Goal: Task Accomplishment & Management: Use online tool/utility

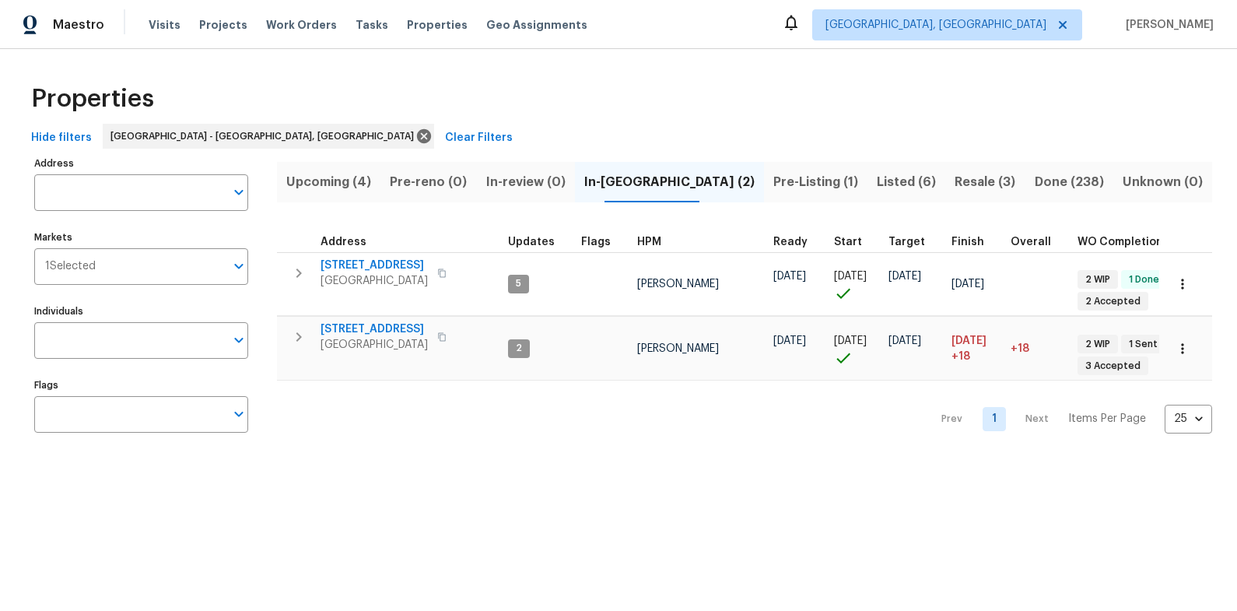
click at [967, 183] on span "Resale (3)" at bounding box center [984, 182] width 61 height 22
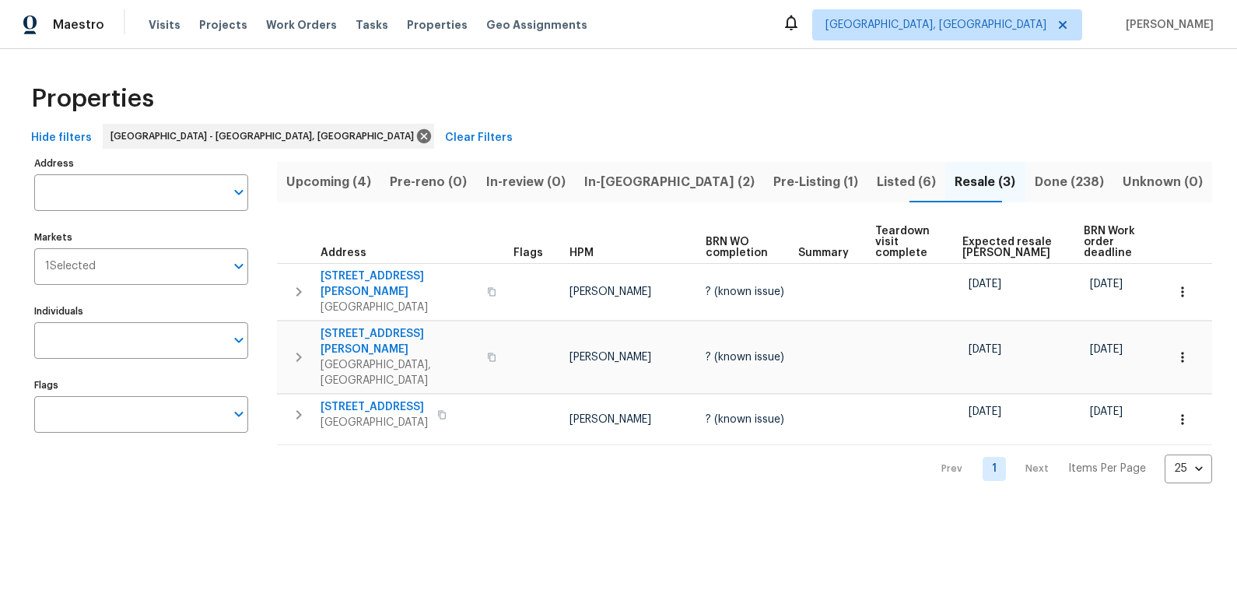
click at [670, 184] on span "In-[GEOGRAPHIC_DATA] (2)" at bounding box center [669, 182] width 170 height 22
click at [773, 184] on span "Pre-Listing (1)" at bounding box center [815, 182] width 85 height 22
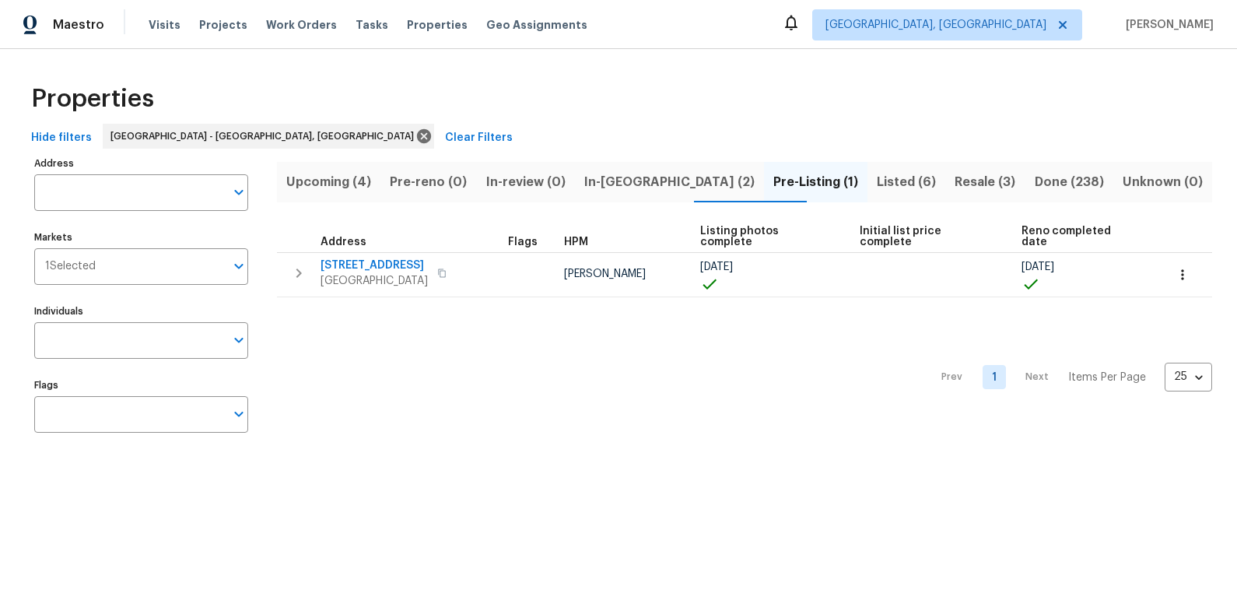
click at [652, 188] on span "In-[GEOGRAPHIC_DATA] (2)" at bounding box center [669, 182] width 170 height 22
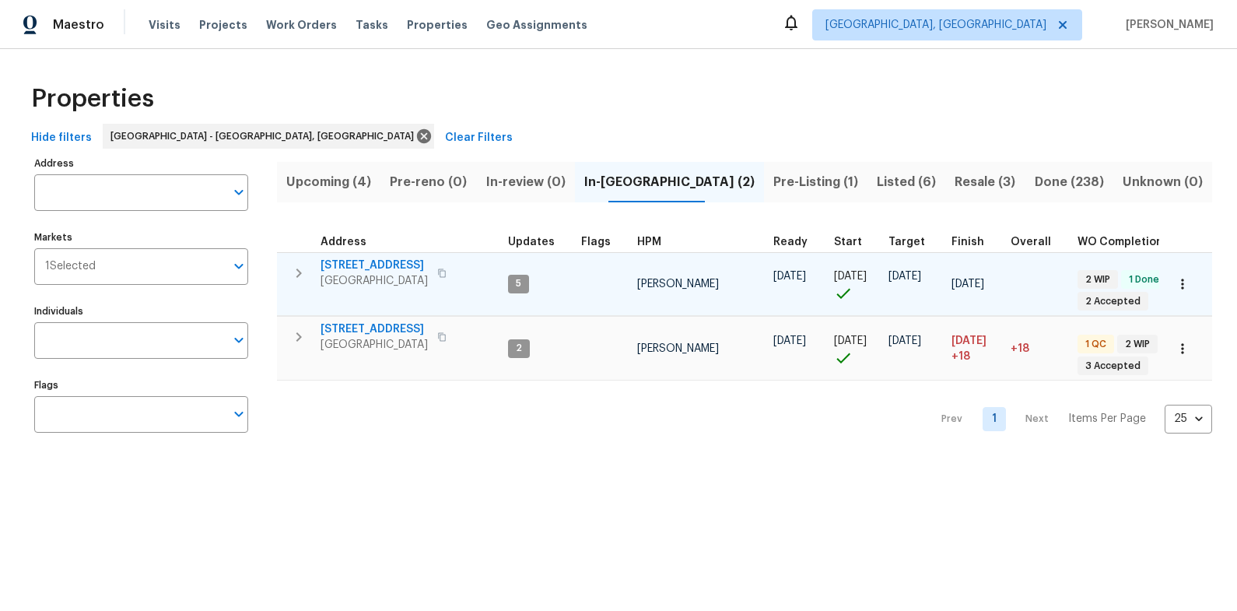
click at [384, 264] on span "[STREET_ADDRESS]" at bounding box center [373, 265] width 107 height 16
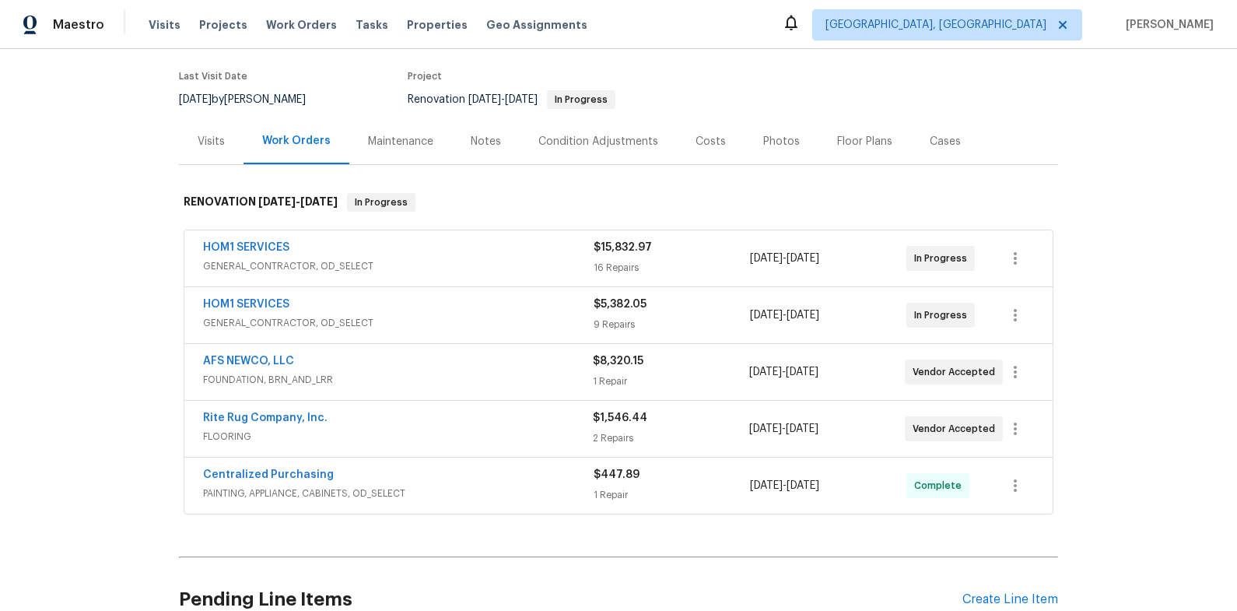
scroll to position [121, 0]
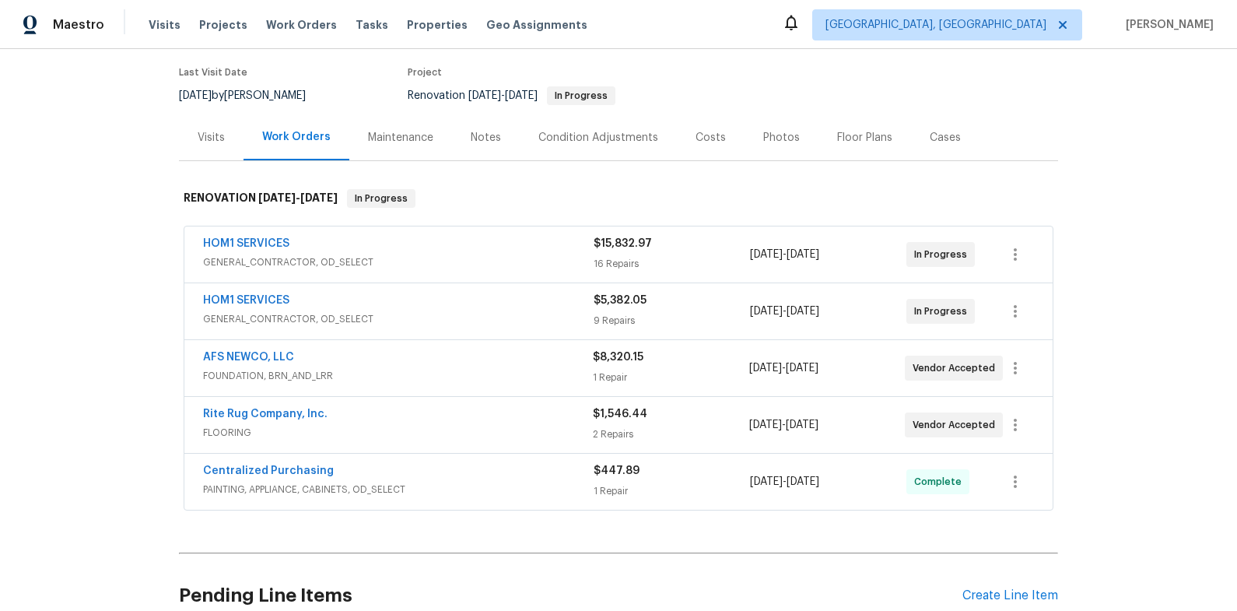
click at [447, 306] on div "HOM1 SERVICES" at bounding box center [398, 301] width 390 height 19
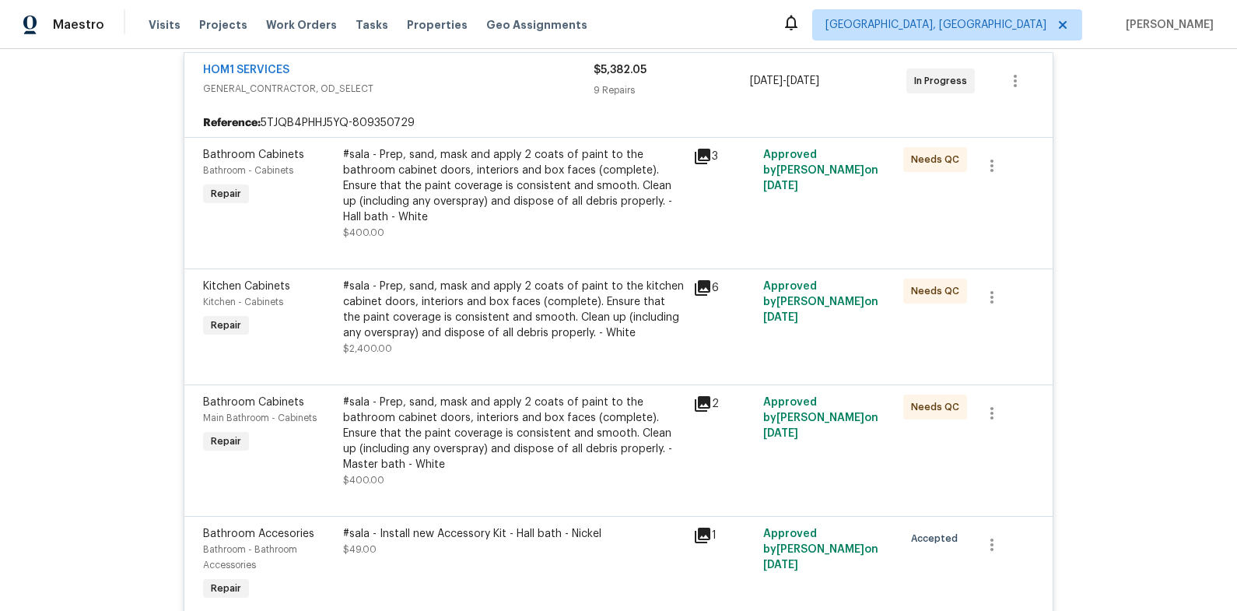
scroll to position [387, 0]
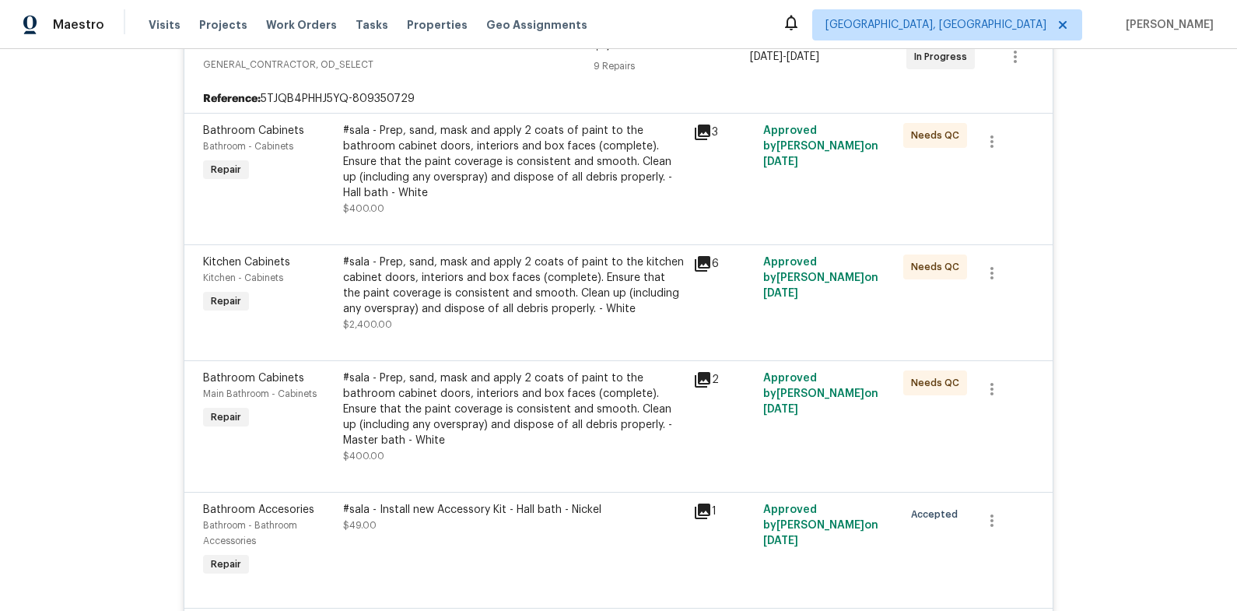
click at [490, 199] on div "#sala - Prep, sand, mask and apply 2 coats of paint to the bathroom cabinet doo…" at bounding box center [513, 162] width 341 height 78
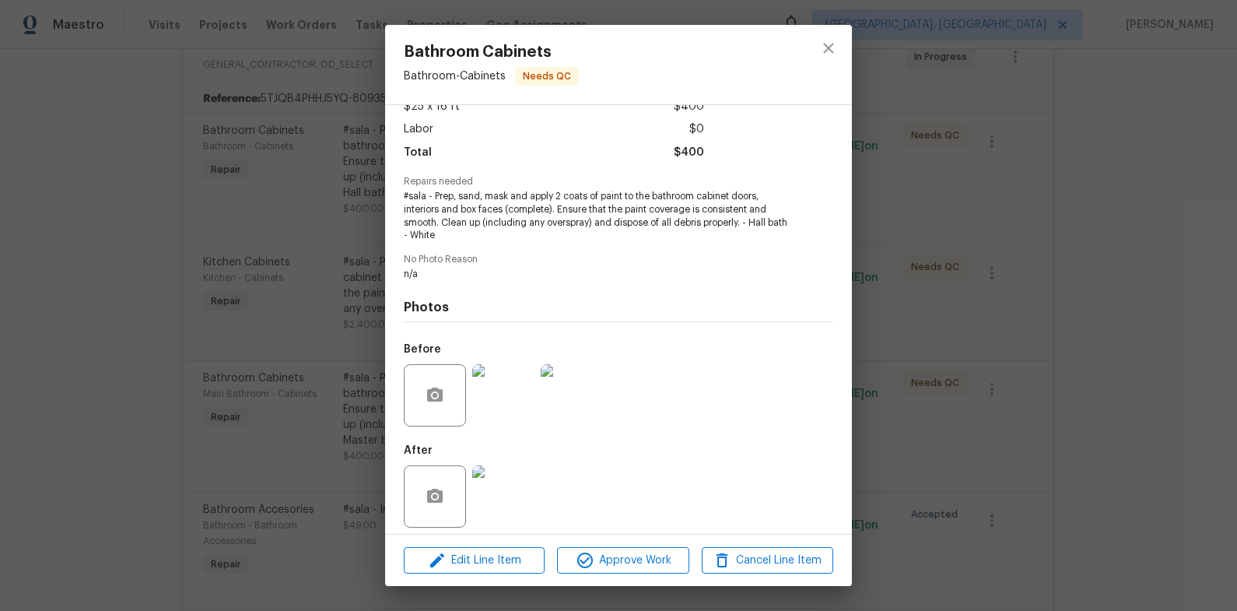
scroll to position [106, 0]
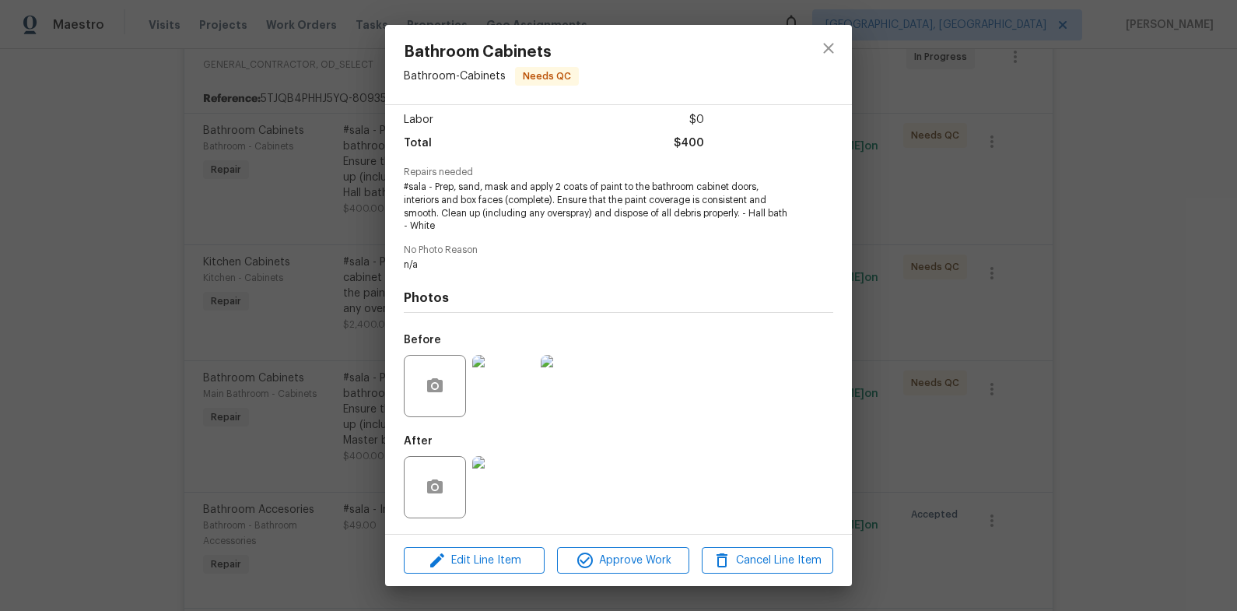
click at [520, 487] on img at bounding box center [503, 487] width 62 height 62
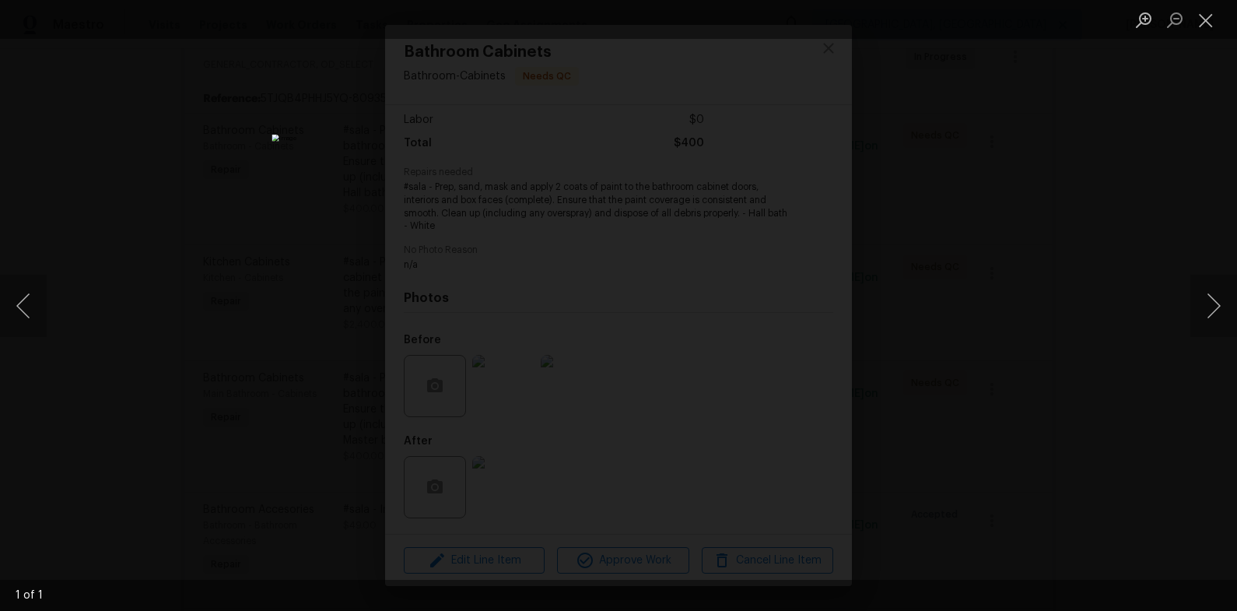
click at [1045, 425] on div "Lightbox" at bounding box center [618, 305] width 1237 height 611
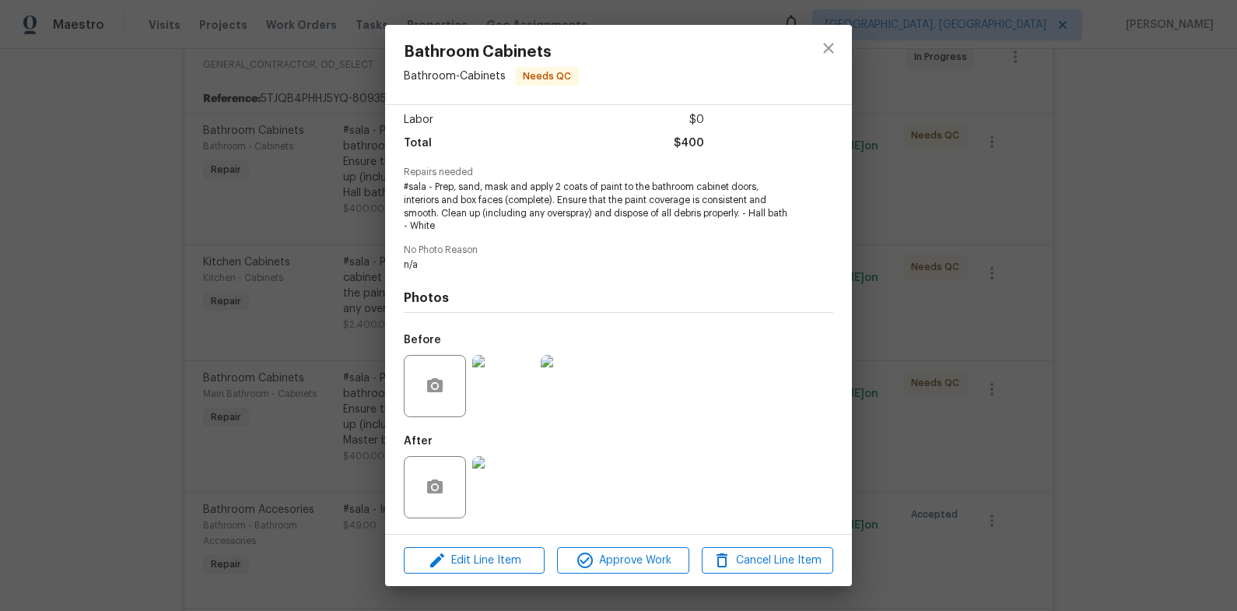
click at [1038, 425] on div "Bathroom Cabinets Bathroom - Cabinets Needs QC Vendor HOM1 SERVICES Account Cat…" at bounding box center [618, 305] width 1237 height 611
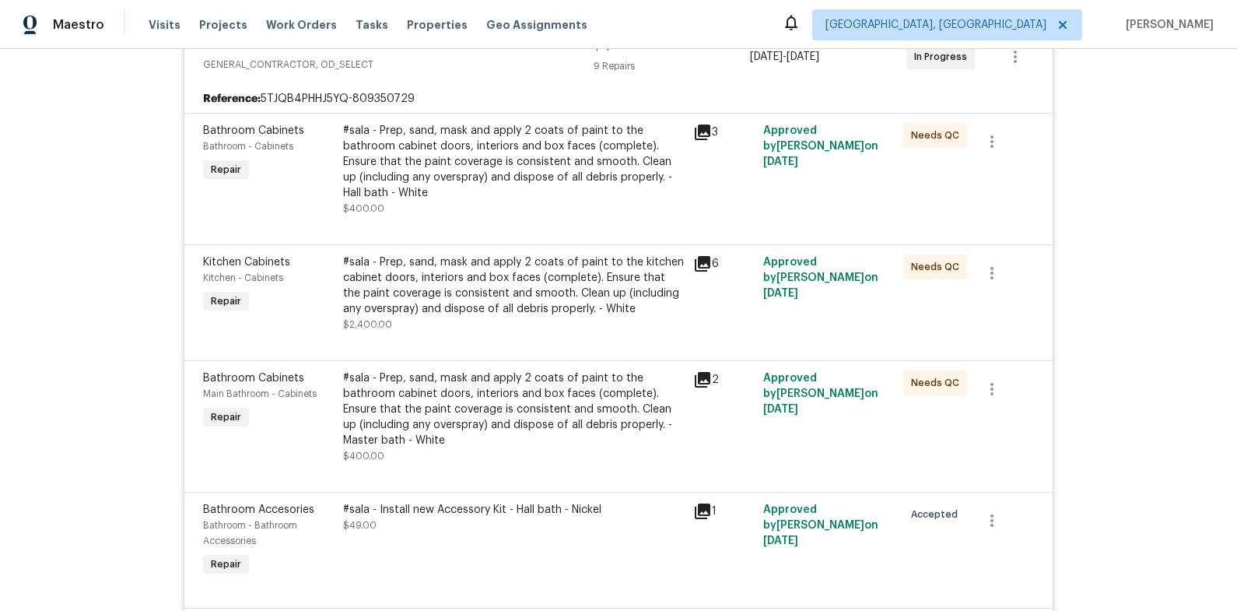
click at [498, 306] on div "#sala - Prep, sand, mask and apply 2 coats of paint to the kitchen cabinet door…" at bounding box center [513, 285] width 341 height 62
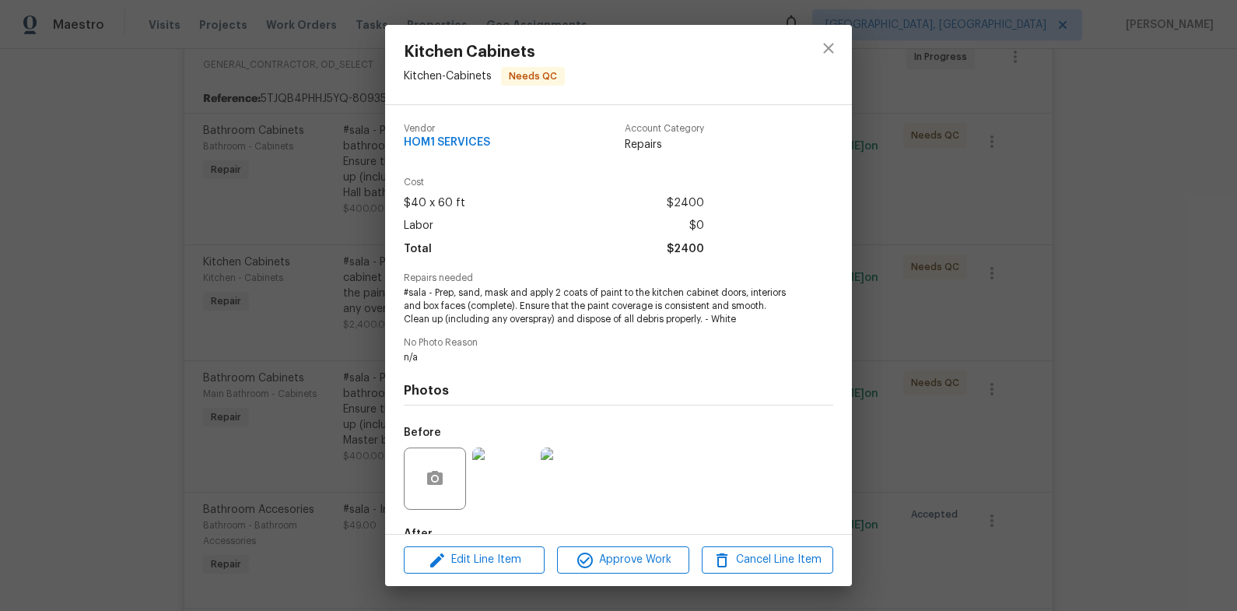
scroll to position [93, 0]
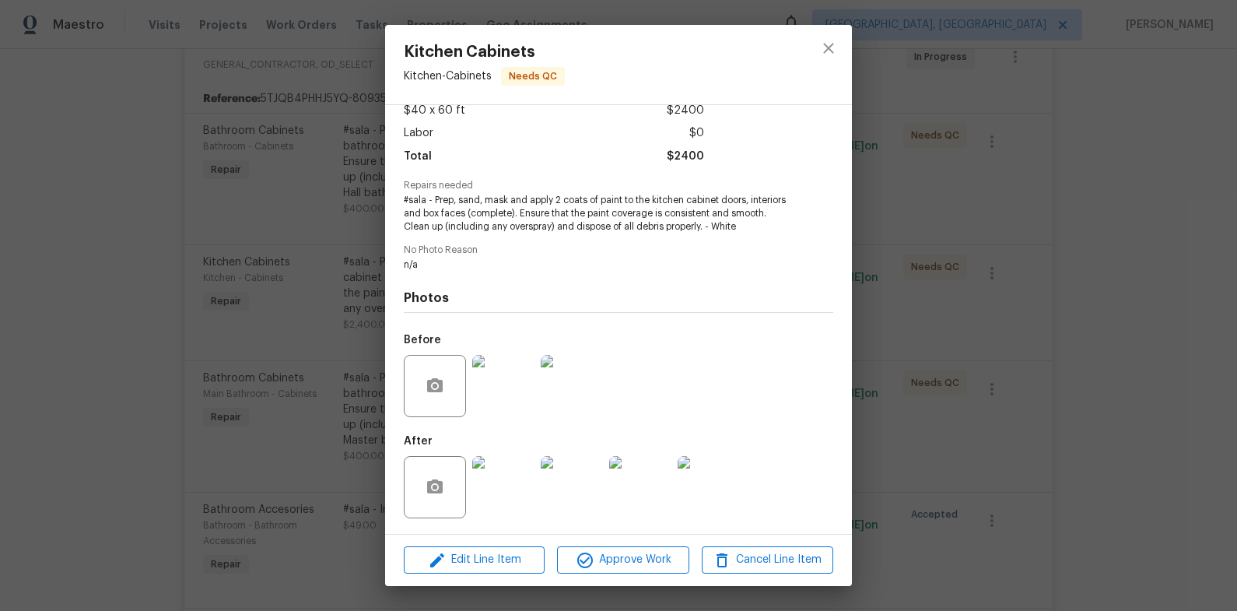
click at [504, 481] on img at bounding box center [503, 487] width 62 height 62
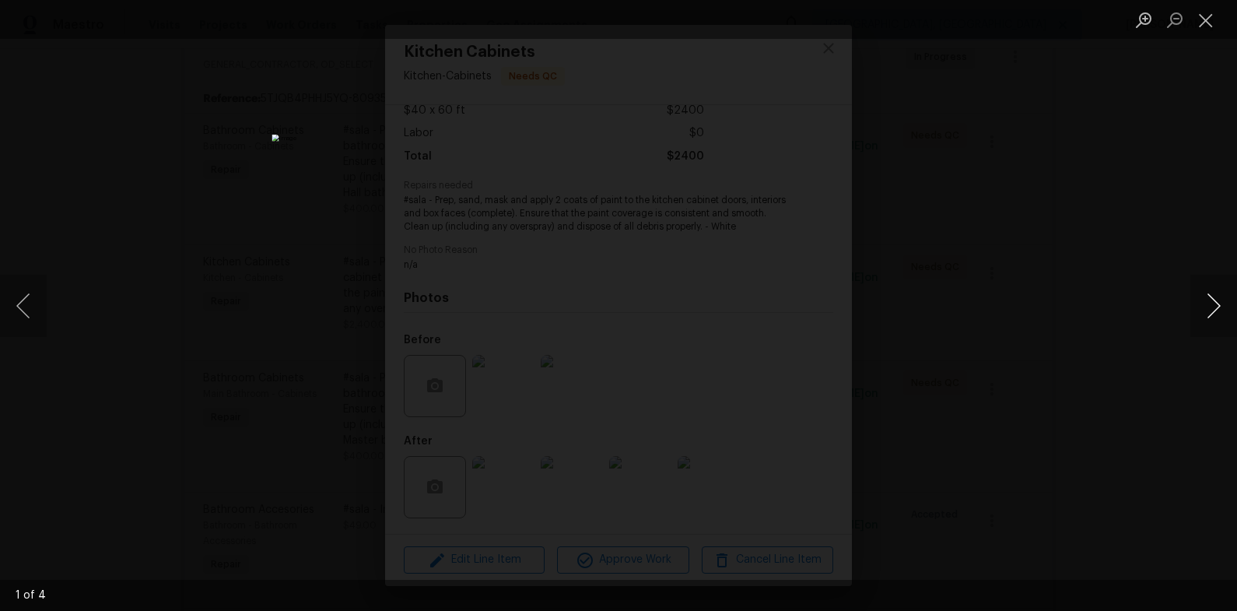
click at [1216, 297] on button "Next image" at bounding box center [1213, 306] width 47 height 62
click at [1090, 275] on div "Lightbox" at bounding box center [618, 305] width 1237 height 611
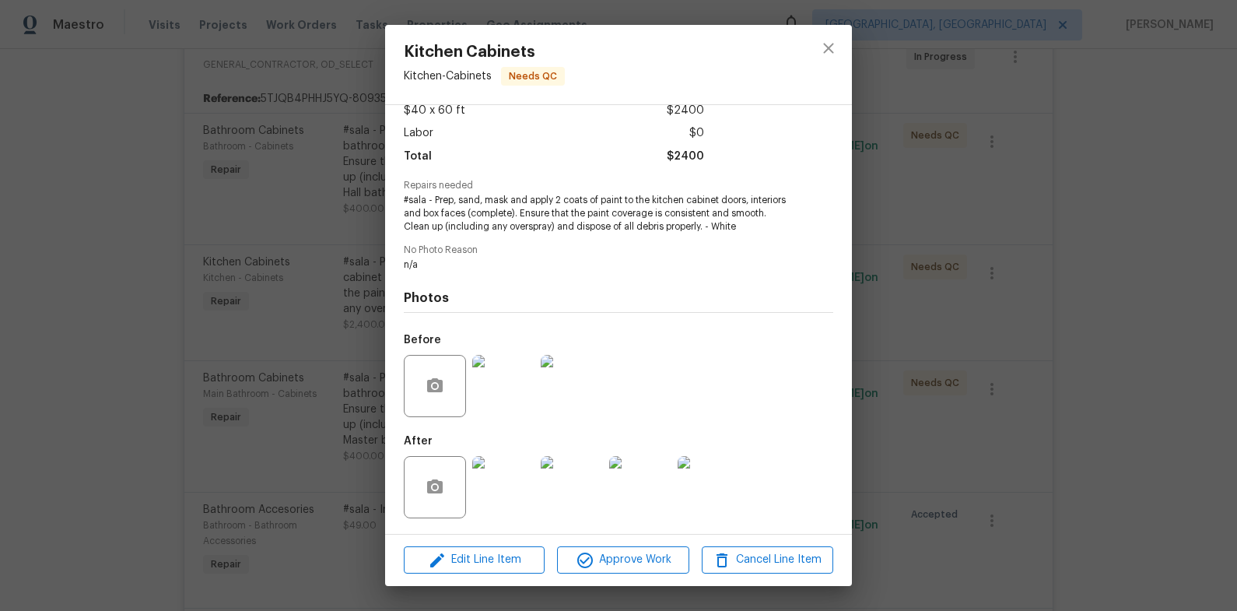
click at [1066, 274] on div "Kitchen Cabinets Kitchen - Cabinets Needs QC Vendor HOM1 SERVICES Account Categ…" at bounding box center [618, 305] width 1237 height 611
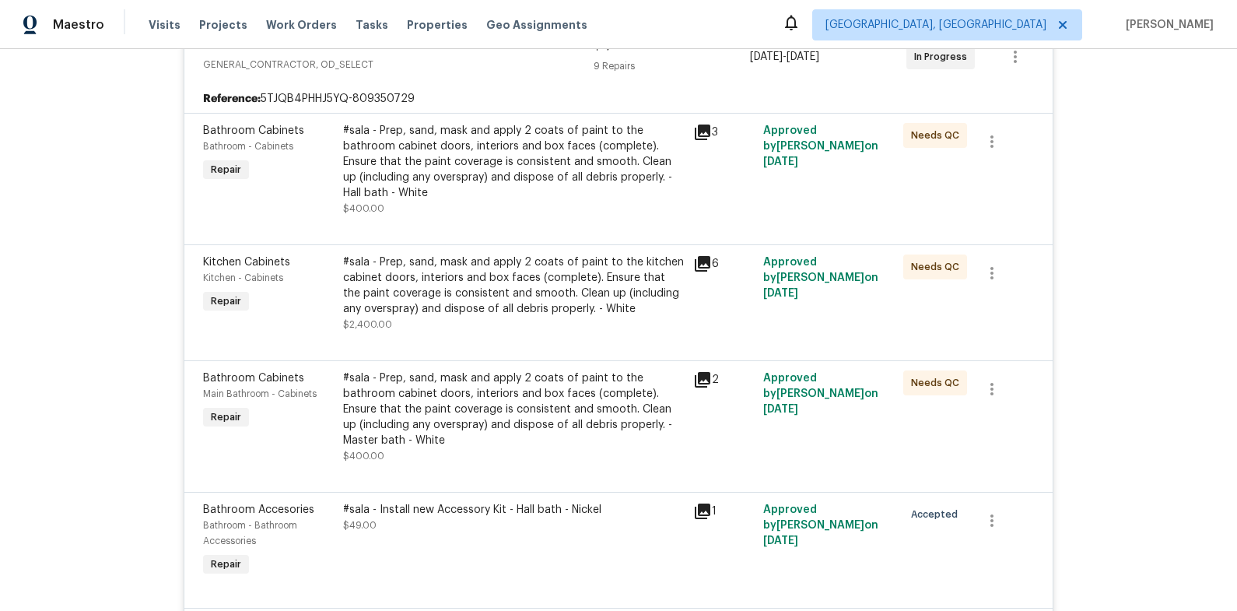
click at [592, 420] on div "#sala - Prep, sand, mask and apply 2 coats of paint to the bathroom cabinet doo…" at bounding box center [513, 409] width 341 height 78
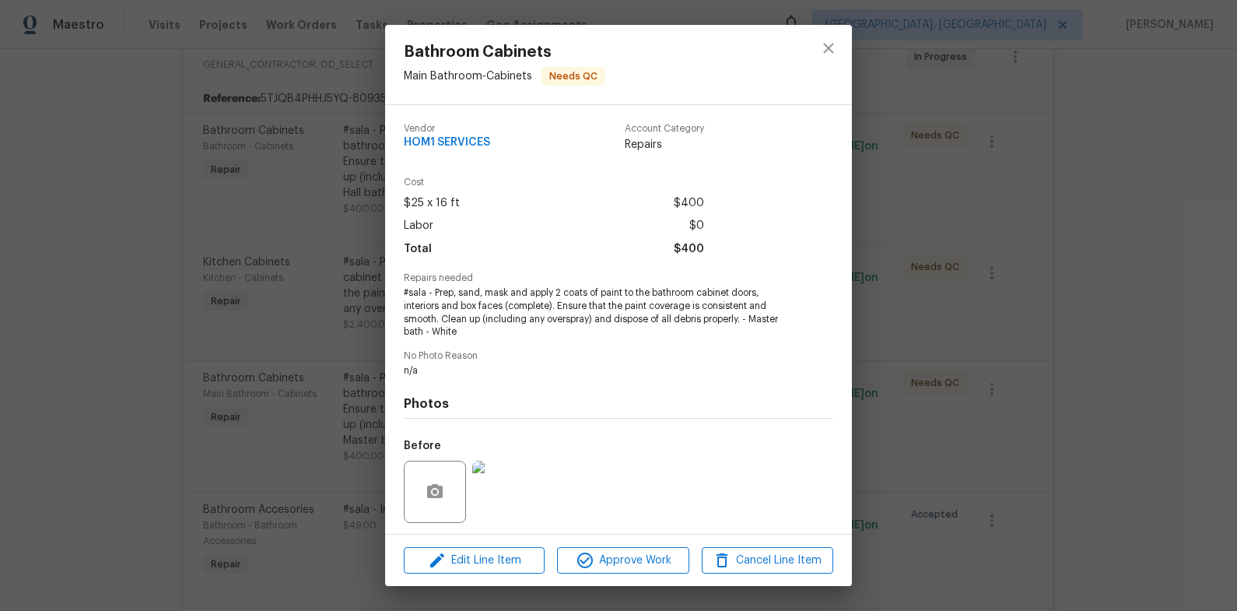
scroll to position [106, 0]
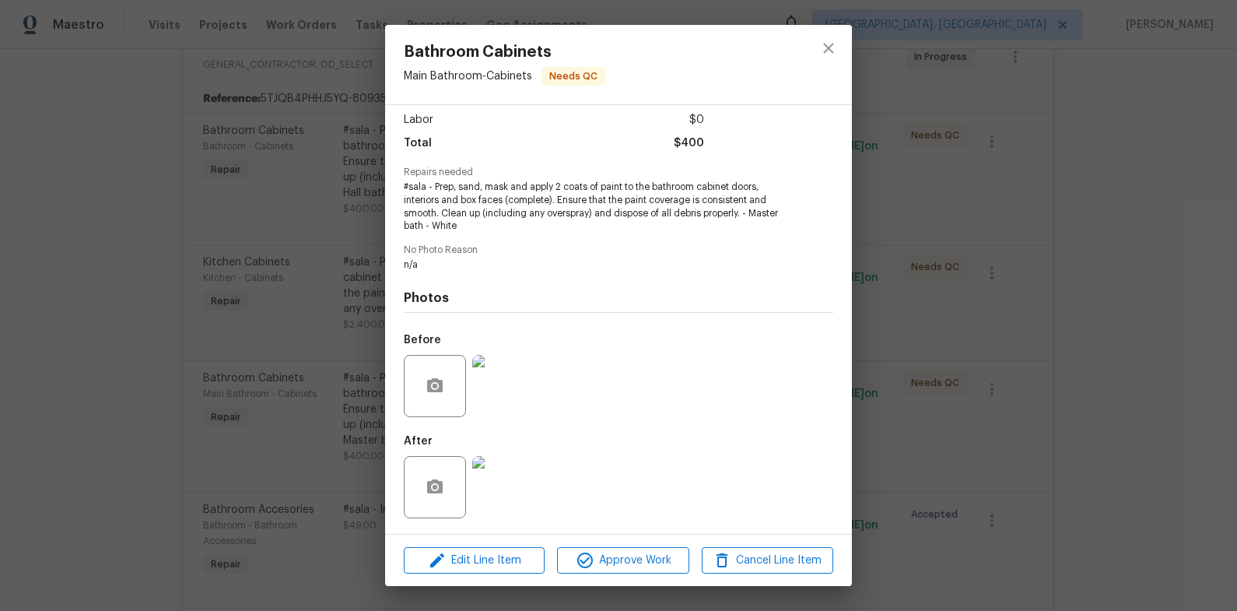
click at [959, 403] on div "Bathroom Cabinets Main Bathroom - Cabinets Needs QC Vendor HOM1 SERVICES Accoun…" at bounding box center [618, 305] width 1237 height 611
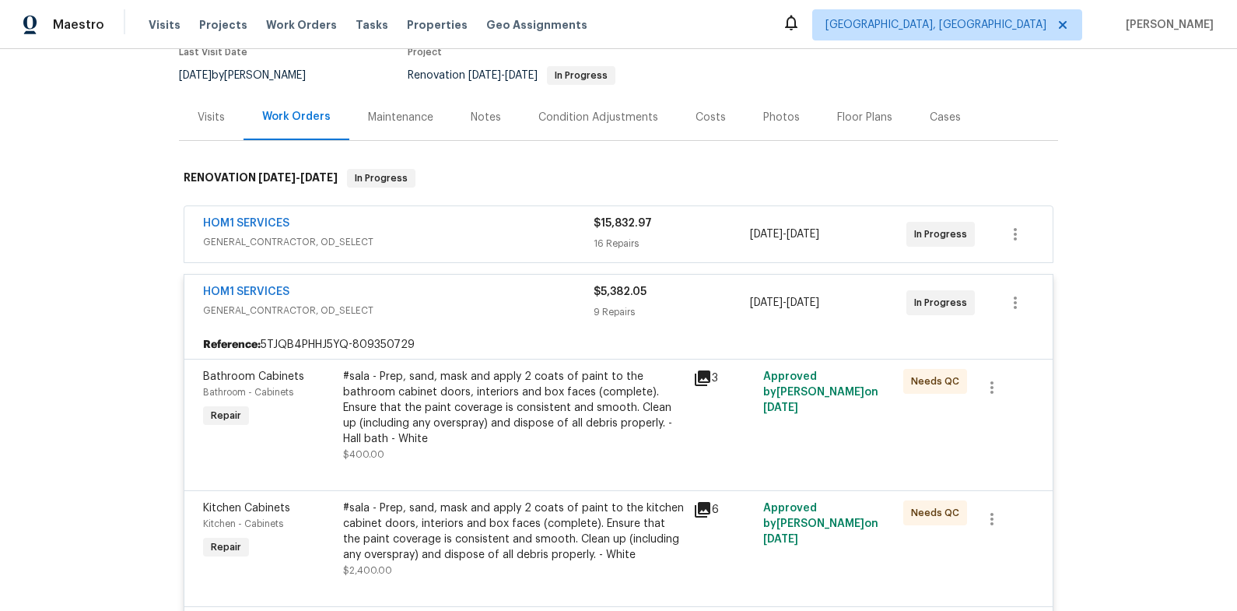
scroll to position [138, 0]
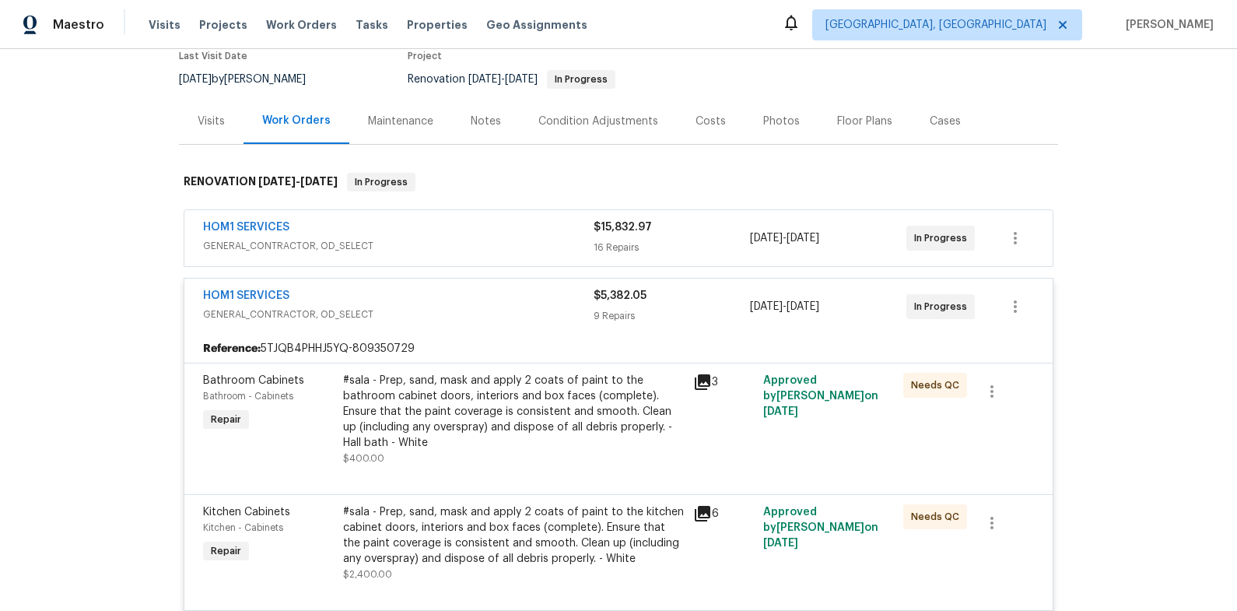
click at [496, 296] on div "HOM1 SERVICES" at bounding box center [398, 297] width 390 height 19
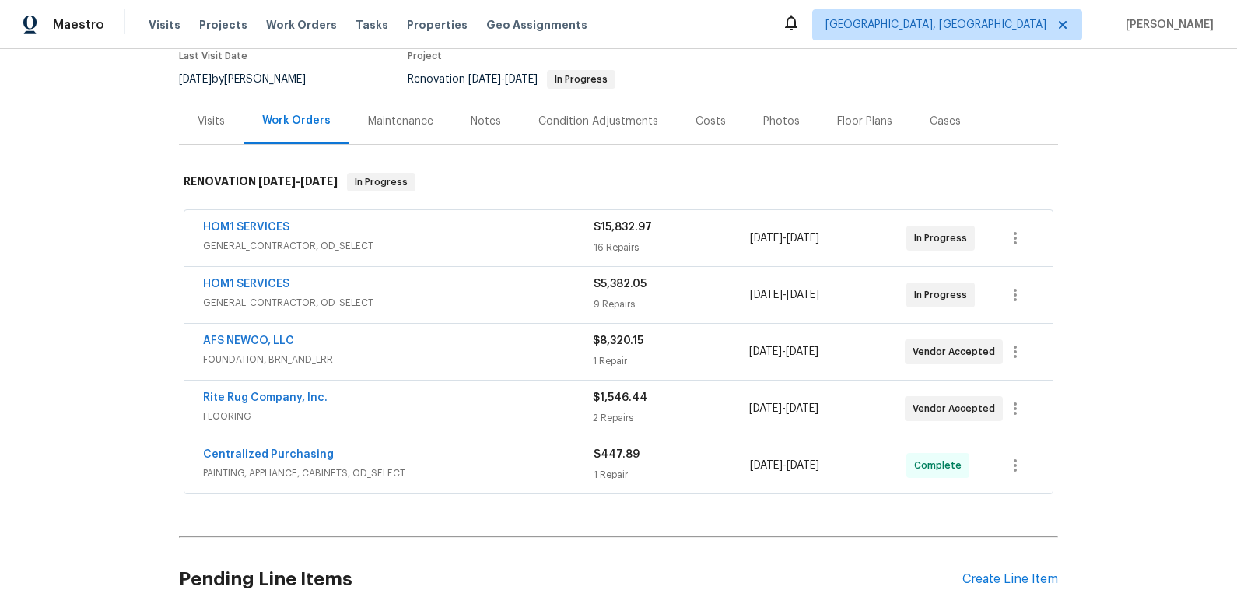
click at [498, 237] on div "HOM1 SERVICES" at bounding box center [398, 228] width 390 height 19
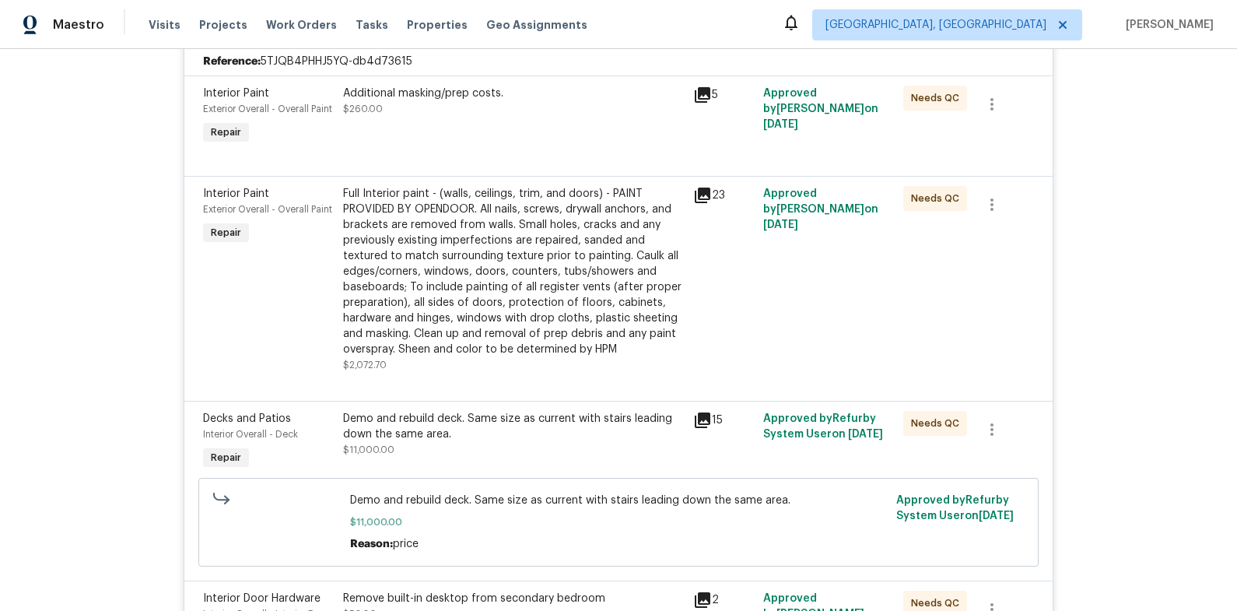
scroll to position [383, 0]
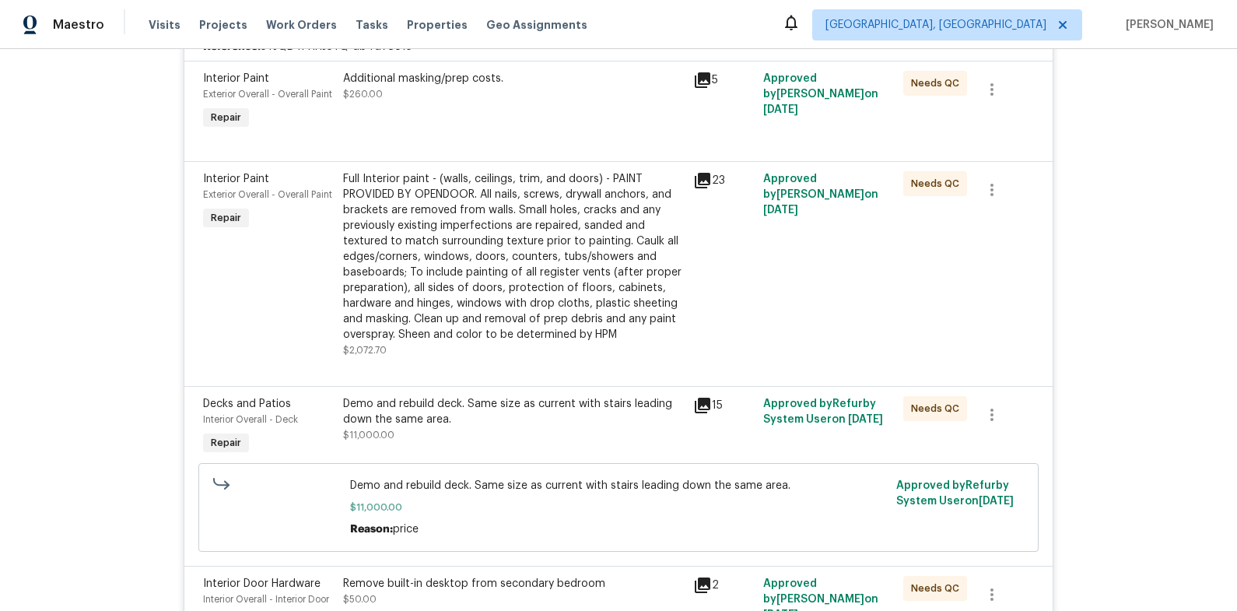
click at [516, 257] on div "Full Interior paint - (walls, ceilings, trim, and doors) - PAINT PROVIDED BY OP…" at bounding box center [513, 256] width 341 height 171
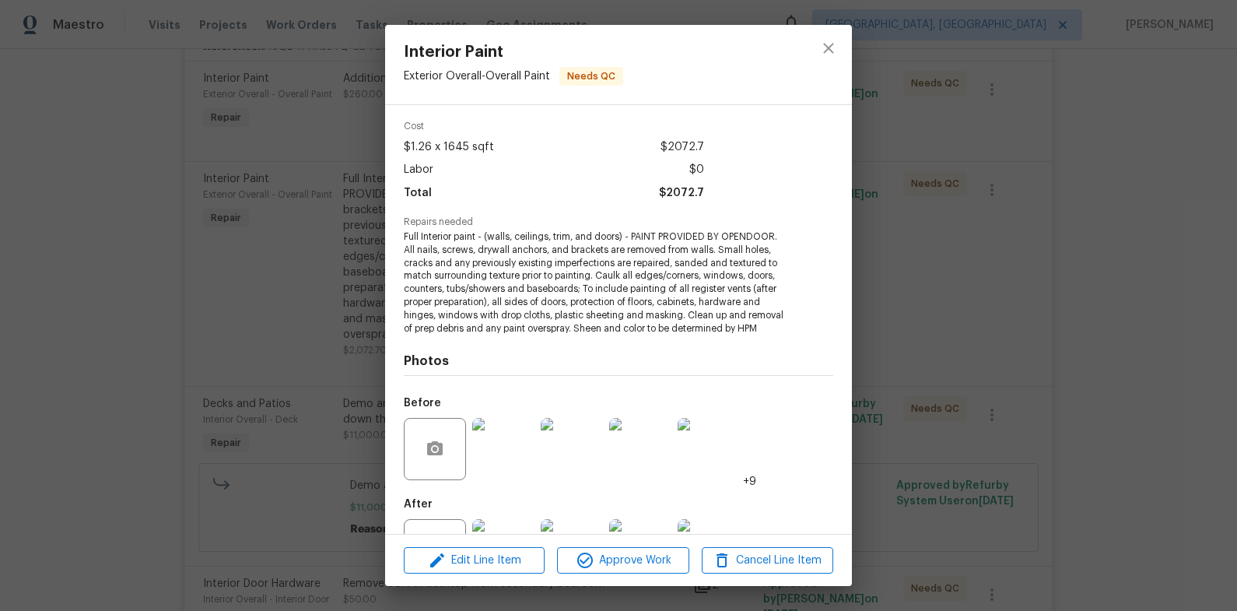
scroll to position [119, 0]
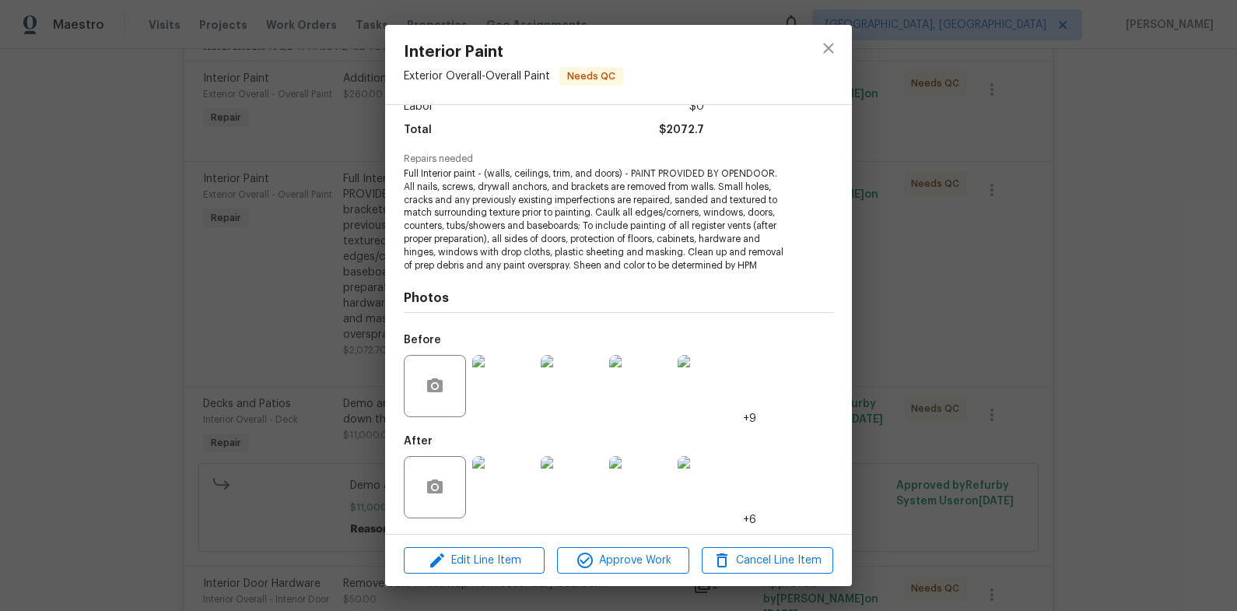
click at [497, 485] on img at bounding box center [503, 487] width 62 height 62
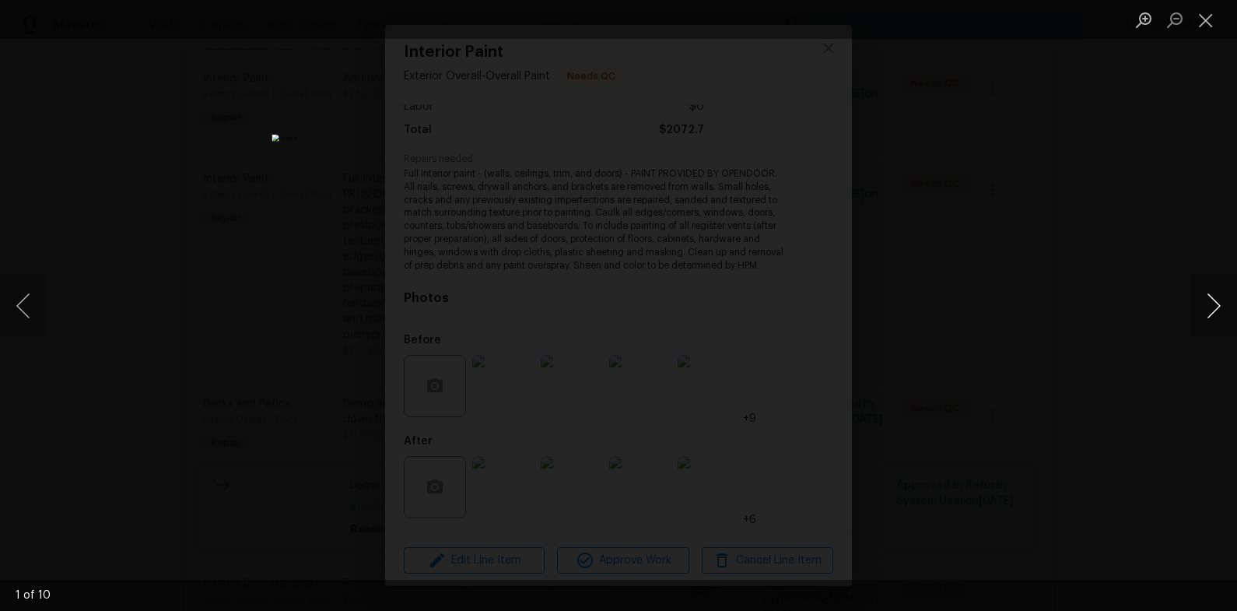
click at [1220, 301] on button "Next image" at bounding box center [1213, 306] width 47 height 62
click at [1135, 295] on div "Lightbox" at bounding box center [618, 305] width 1237 height 611
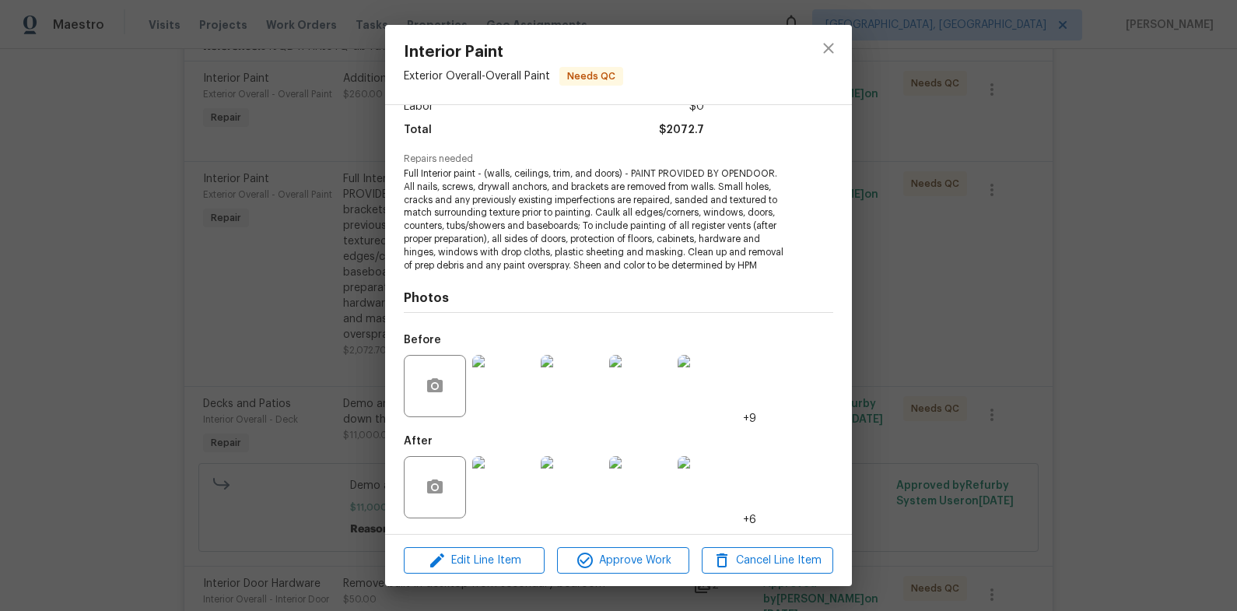
click at [1135, 295] on div "Interior Paint Exterior Overall - Overall Paint Needs QC Vendor HOM1 SERVICES A…" at bounding box center [618, 305] width 1237 height 611
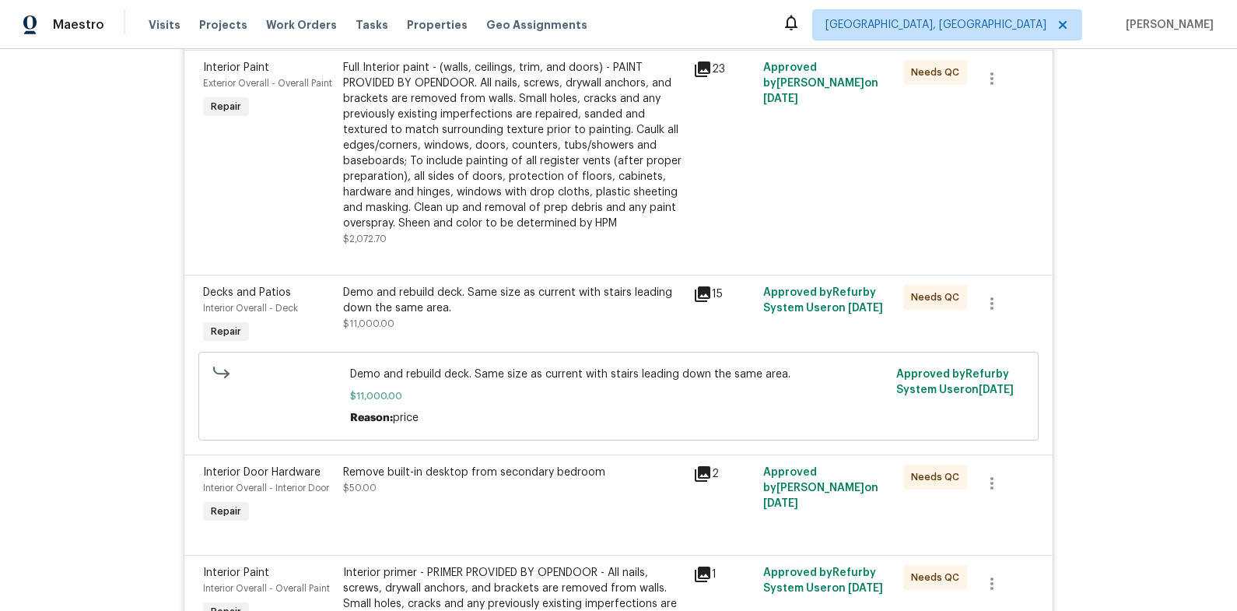
scroll to position [687, 0]
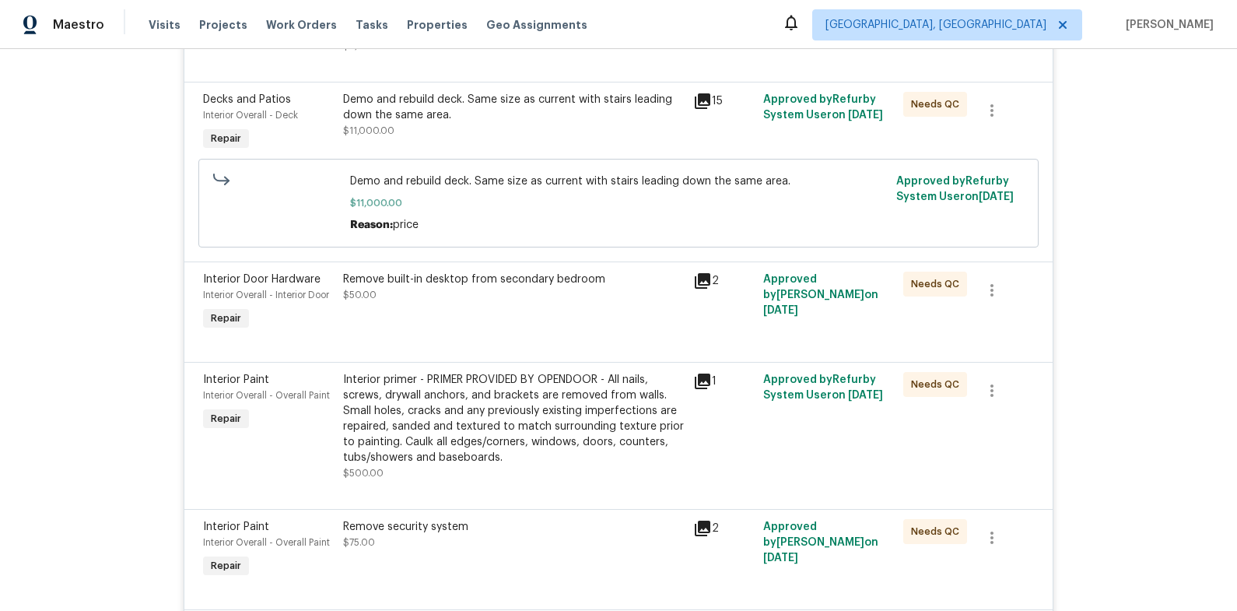
click at [527, 299] on div "Remove built-in desktop from secondary bedroom $50.00" at bounding box center [513, 286] width 341 height 31
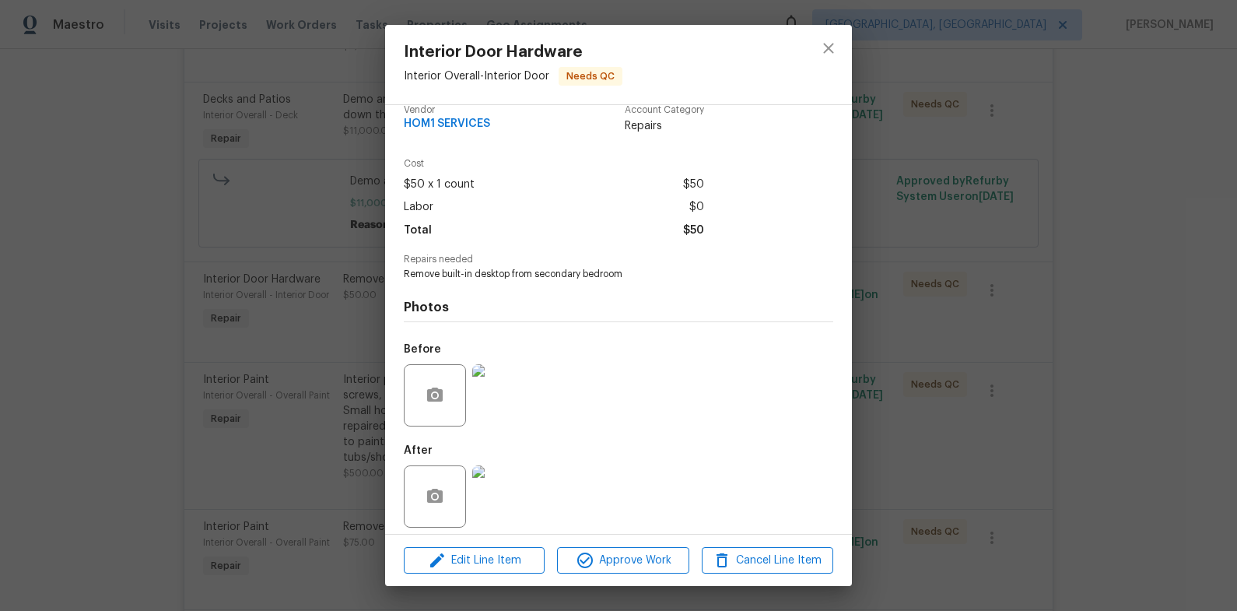
scroll to position [28, 0]
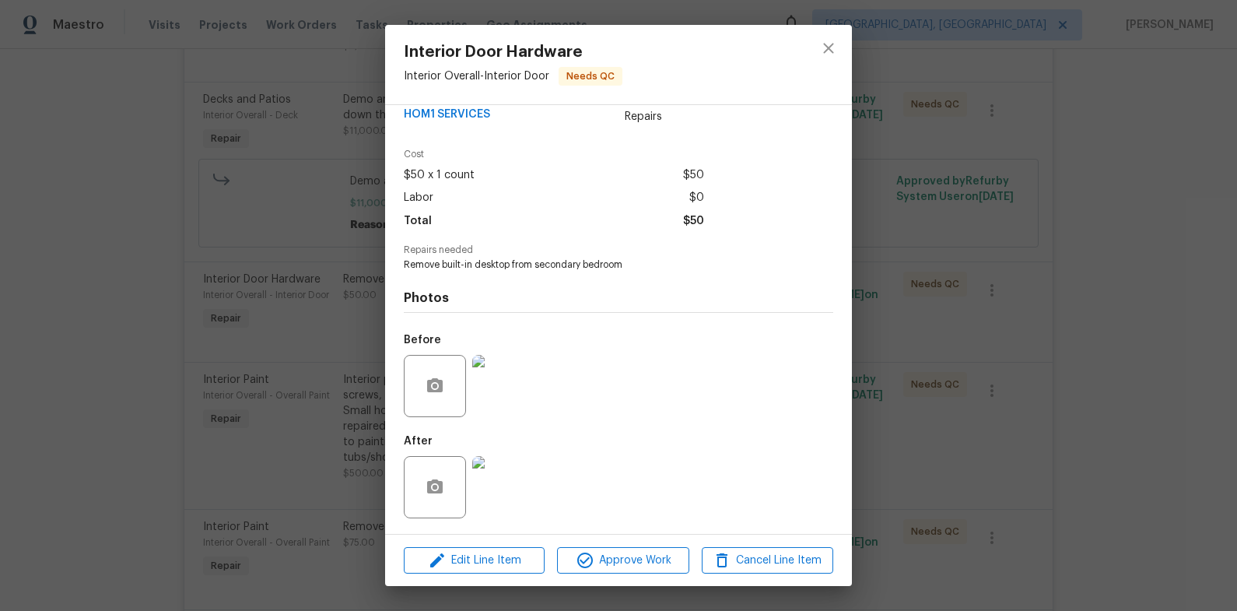
click at [513, 502] on img at bounding box center [503, 487] width 62 height 62
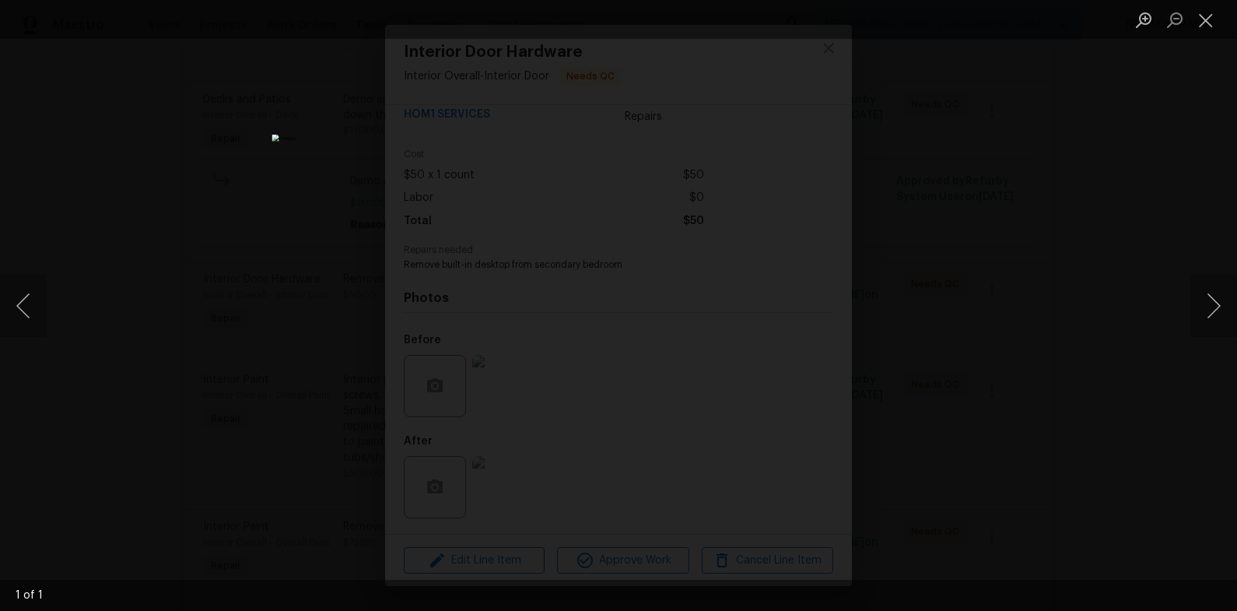
click at [1023, 359] on div "Lightbox" at bounding box center [618, 305] width 1237 height 611
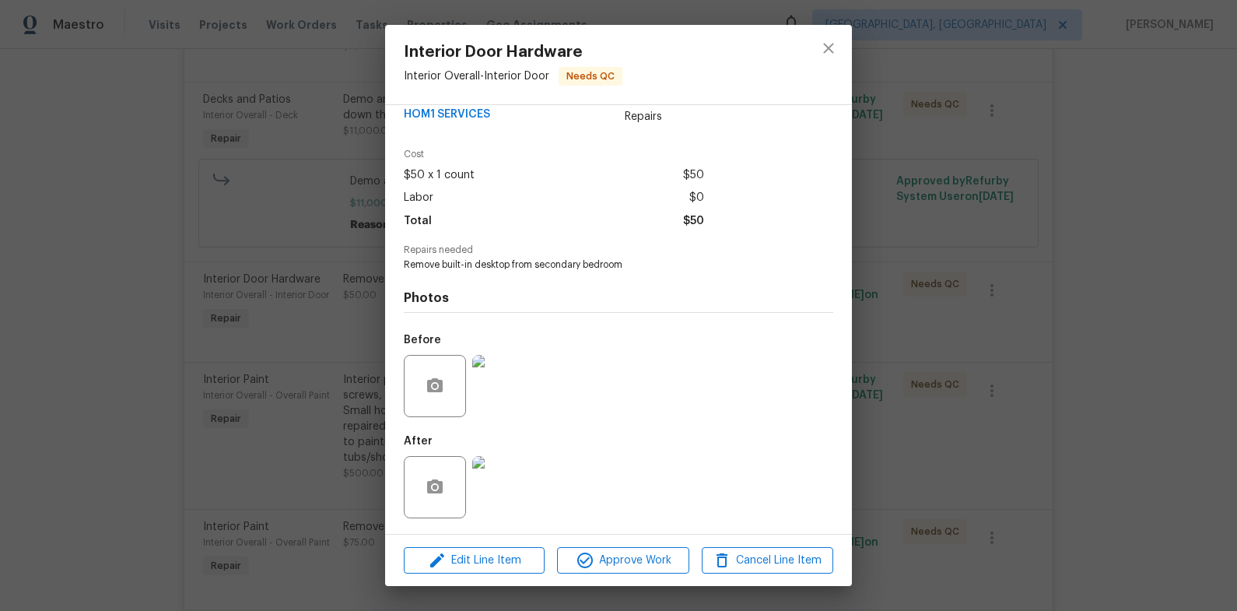
click at [1023, 359] on div "Interior Door Hardware Interior Overall - Interior Door Needs QC Vendor HOM1 SE…" at bounding box center [618, 305] width 1237 height 611
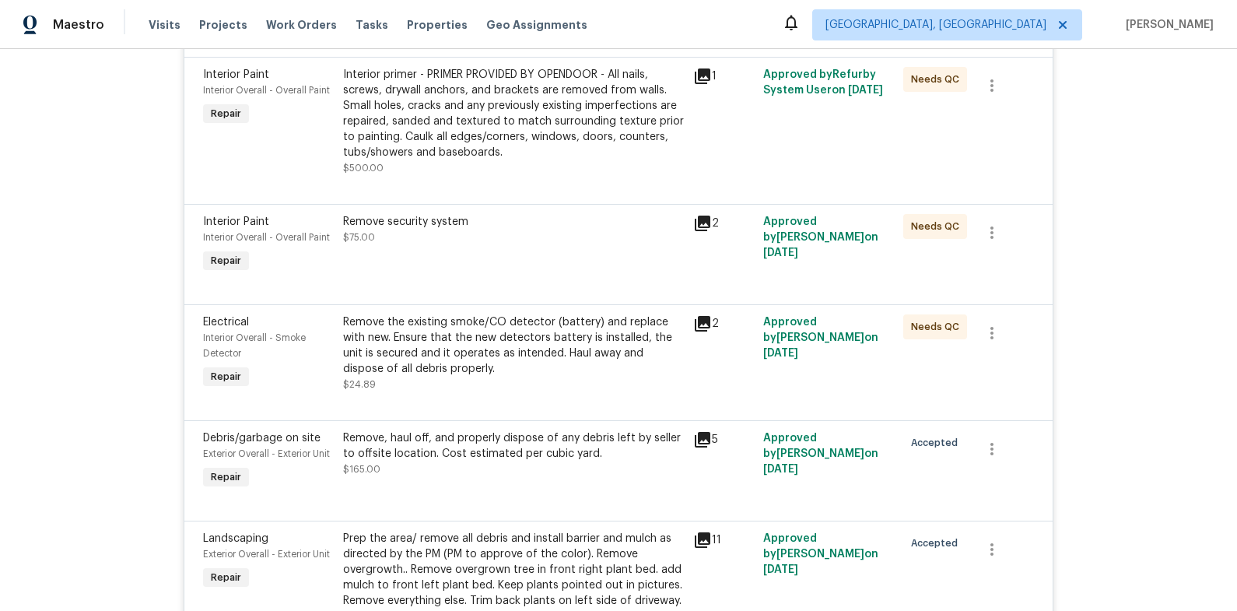
scroll to position [1013, 0]
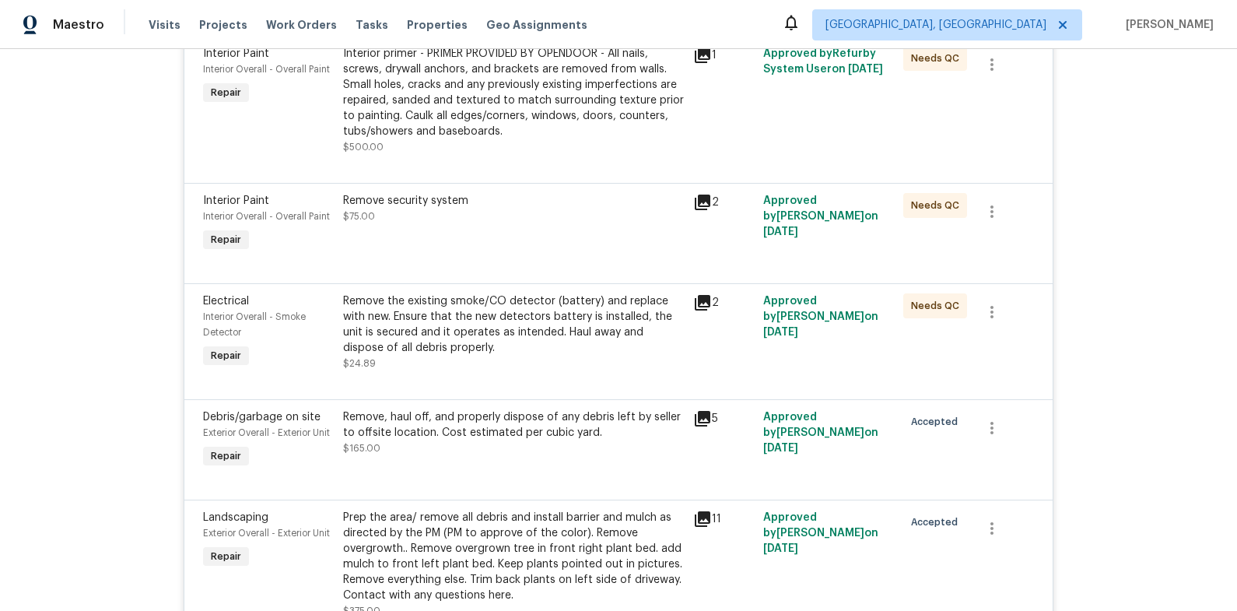
click at [551, 332] on div "Remove the existing smoke/CO detector (battery) and replace with new. Ensure th…" at bounding box center [513, 324] width 341 height 62
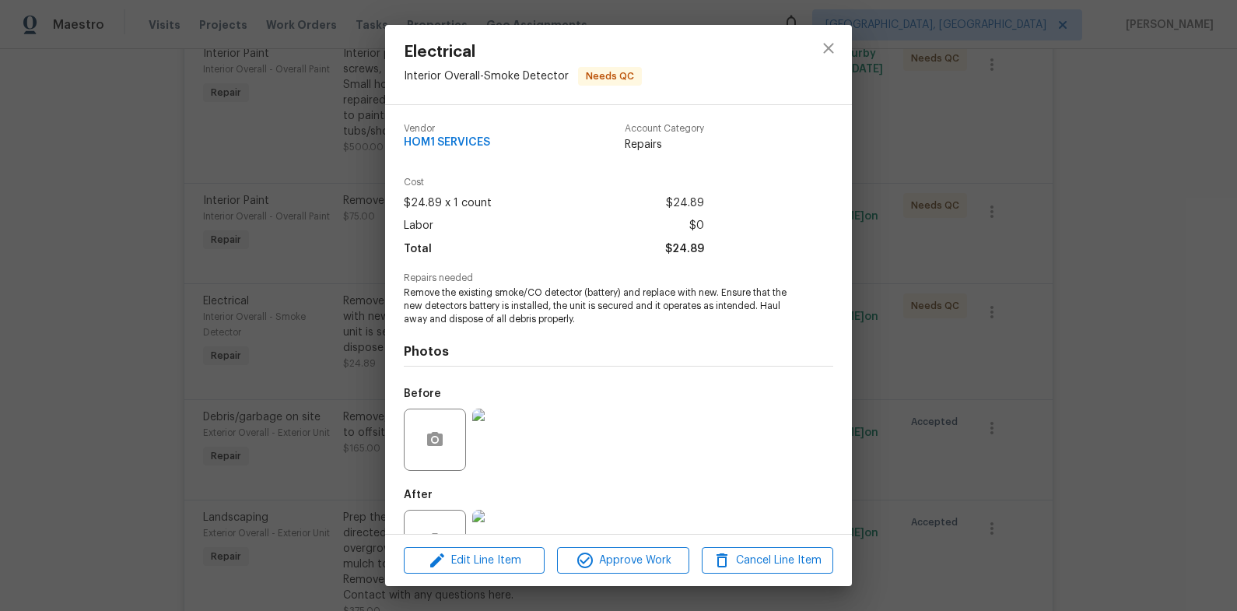
scroll to position [54, 0]
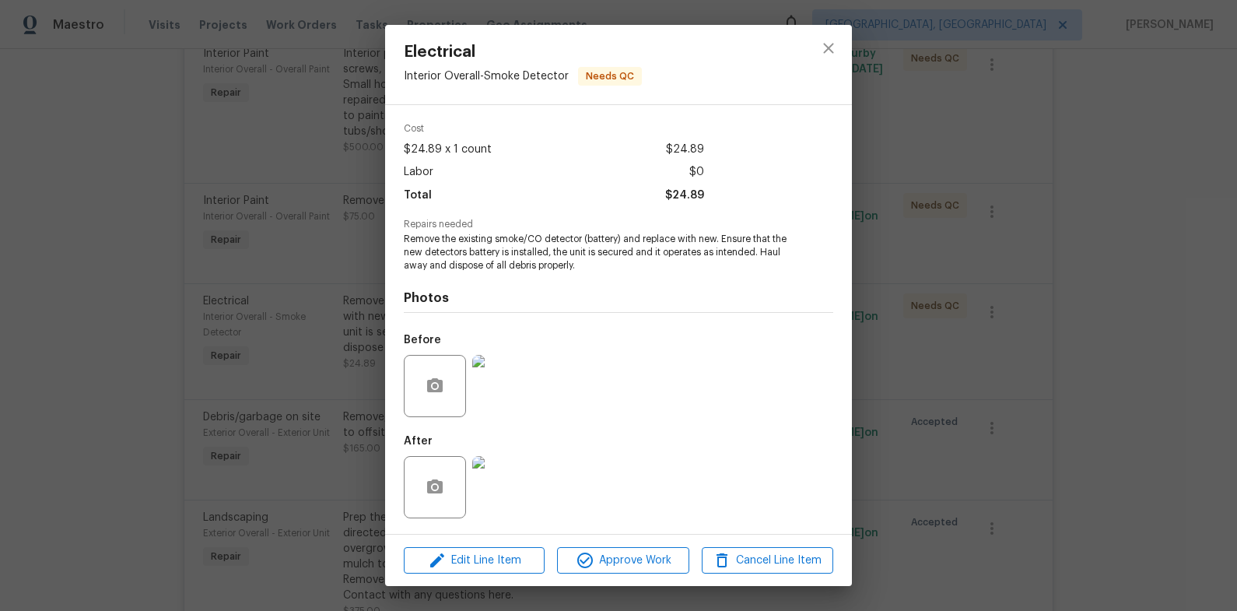
click at [954, 383] on div "Electrical Interior Overall - Smoke Detector Needs QC Vendor HOM1 SERVICES Acco…" at bounding box center [618, 305] width 1237 height 611
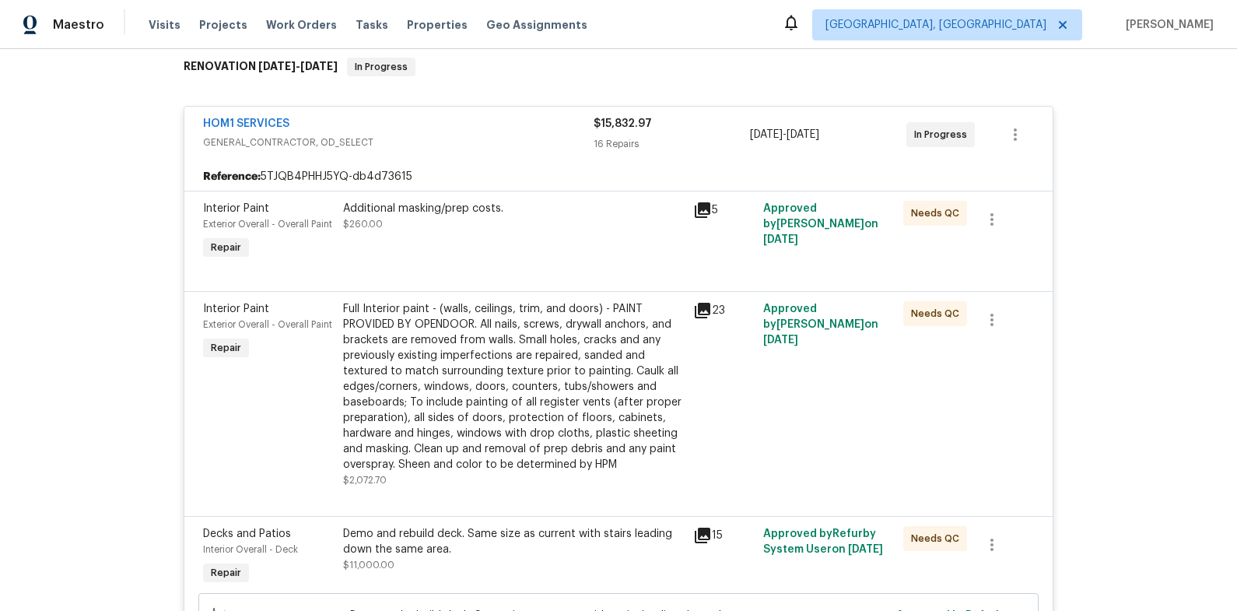
scroll to position [141, 0]
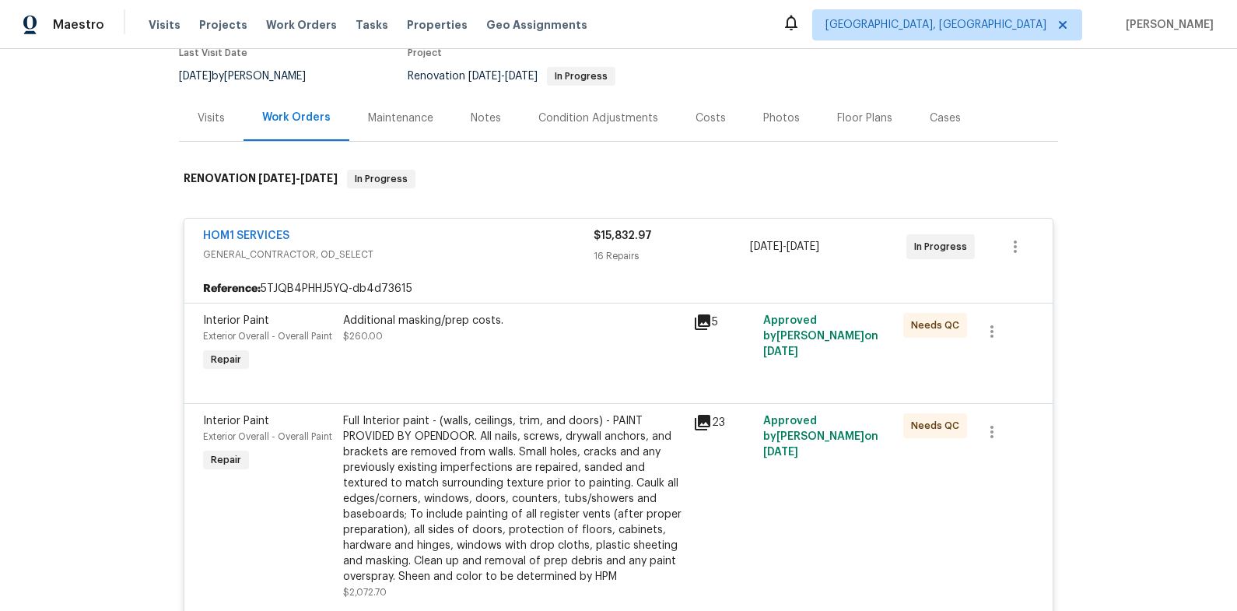
click at [466, 125] on div "Notes" at bounding box center [486, 118] width 68 height 46
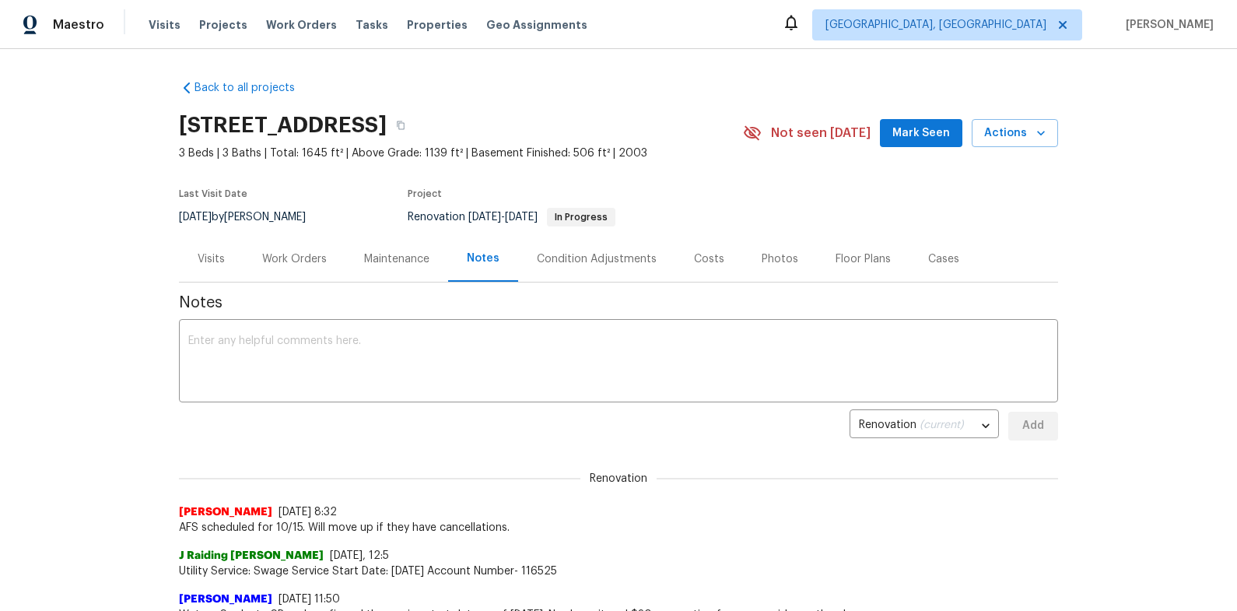
click at [301, 257] on div "Work Orders" at bounding box center [294, 259] width 65 height 16
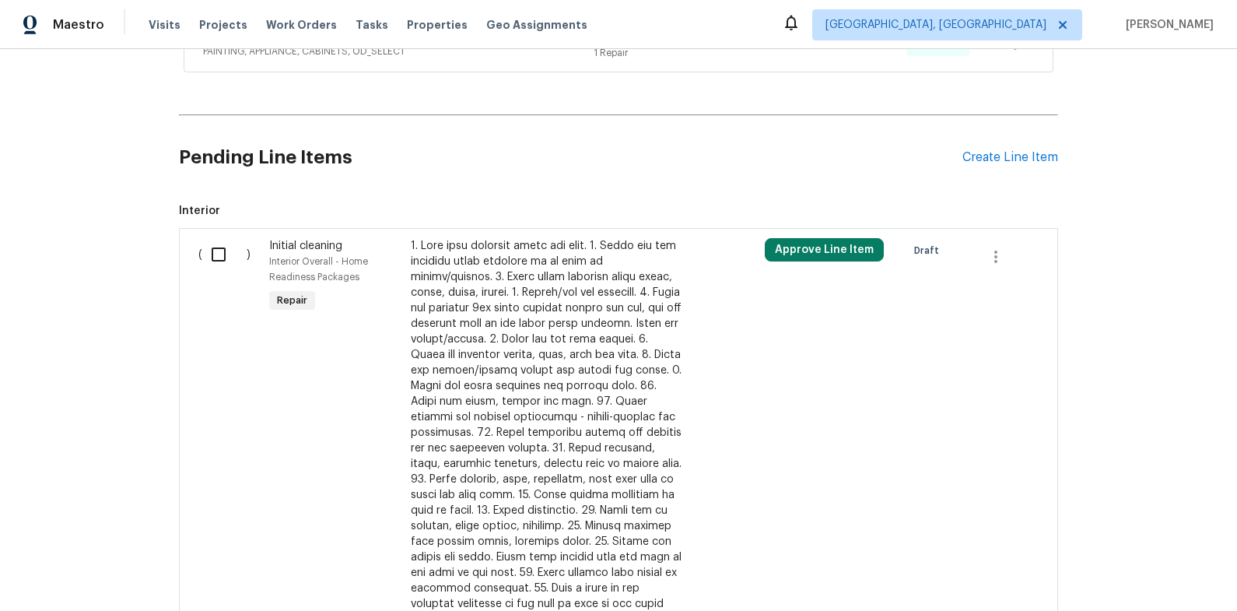
scroll to position [561, 0]
click at [208, 254] on input "checkbox" at bounding box center [224, 252] width 44 height 33
checkbox input "true"
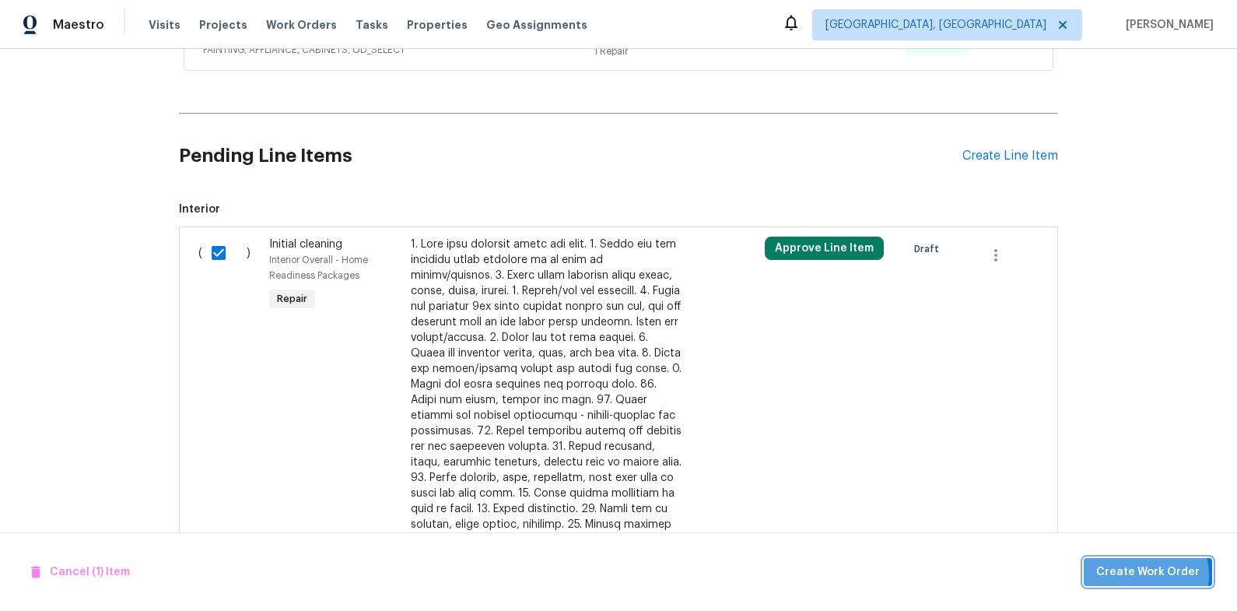
click at [1138, 575] on span "Create Work Order" at bounding box center [1147, 571] width 103 height 19
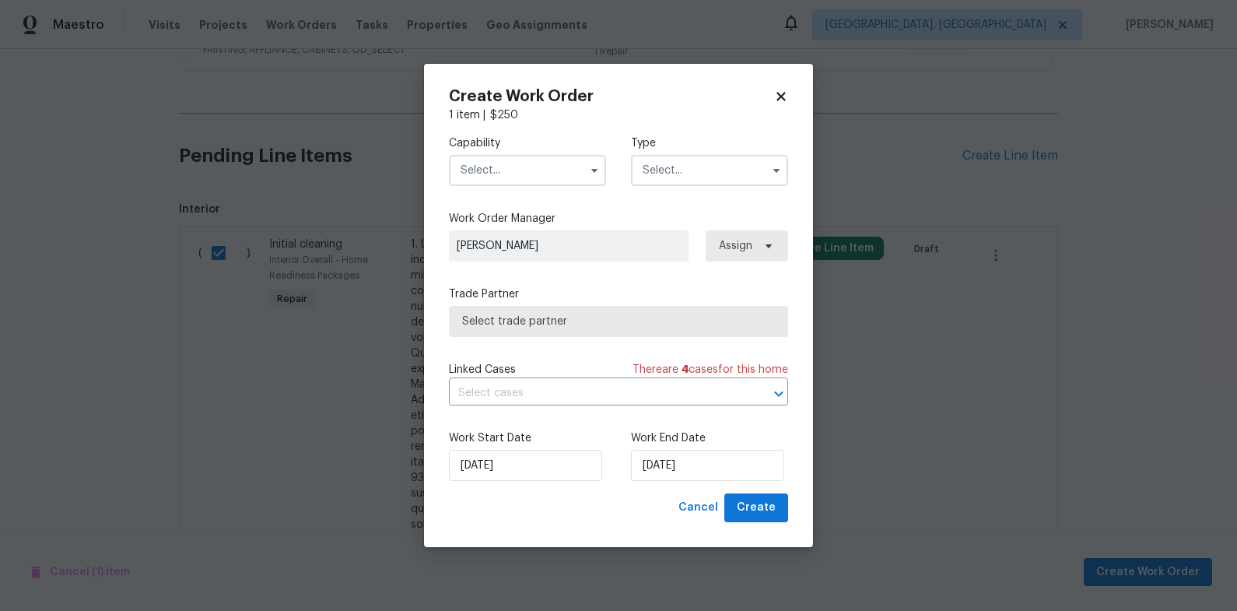
click at [520, 163] on input "text" at bounding box center [527, 170] width 157 height 31
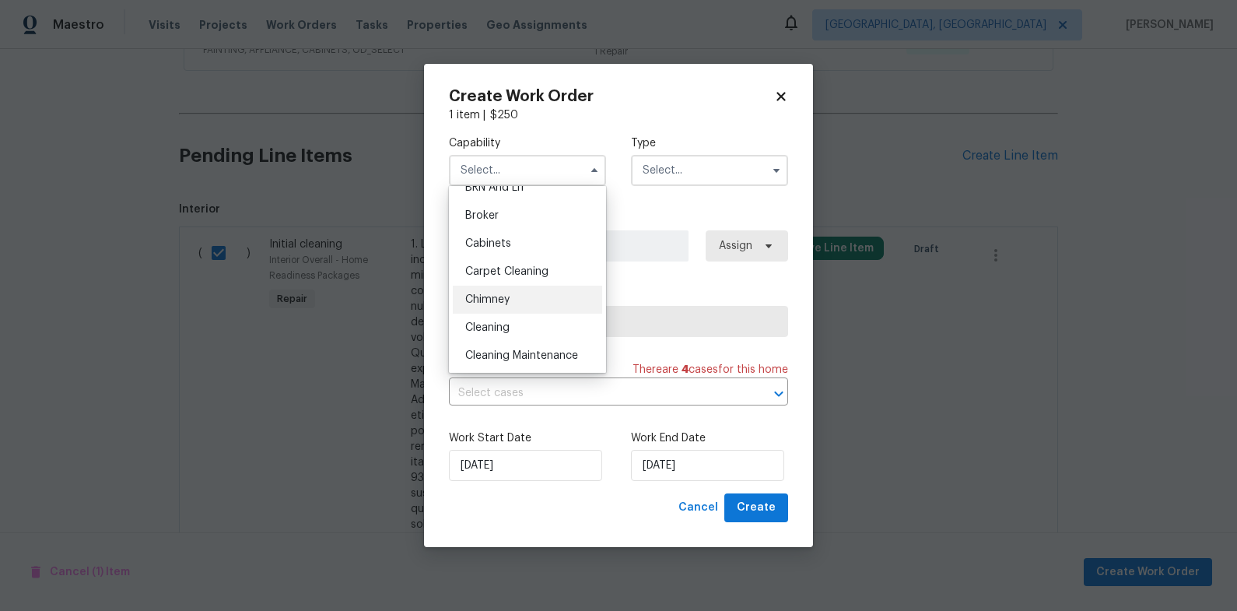
scroll to position [101, 0]
click at [546, 333] on div "Cleaning" at bounding box center [527, 327] width 149 height 28
type input "Cleaning"
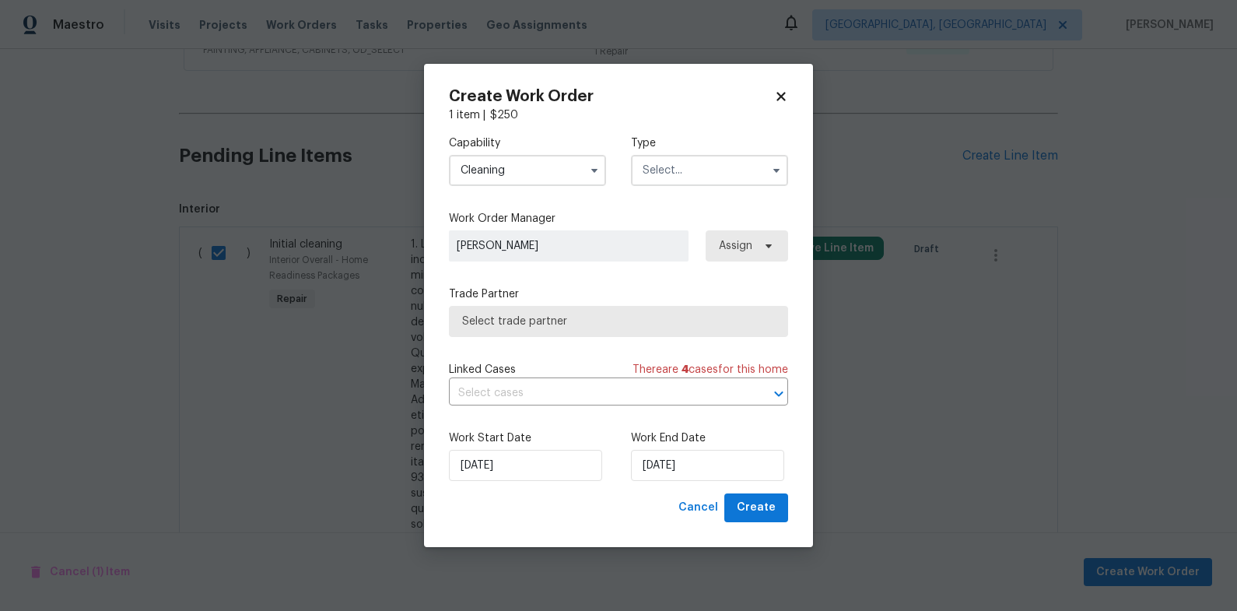
click at [754, 173] on input "text" at bounding box center [709, 170] width 157 height 31
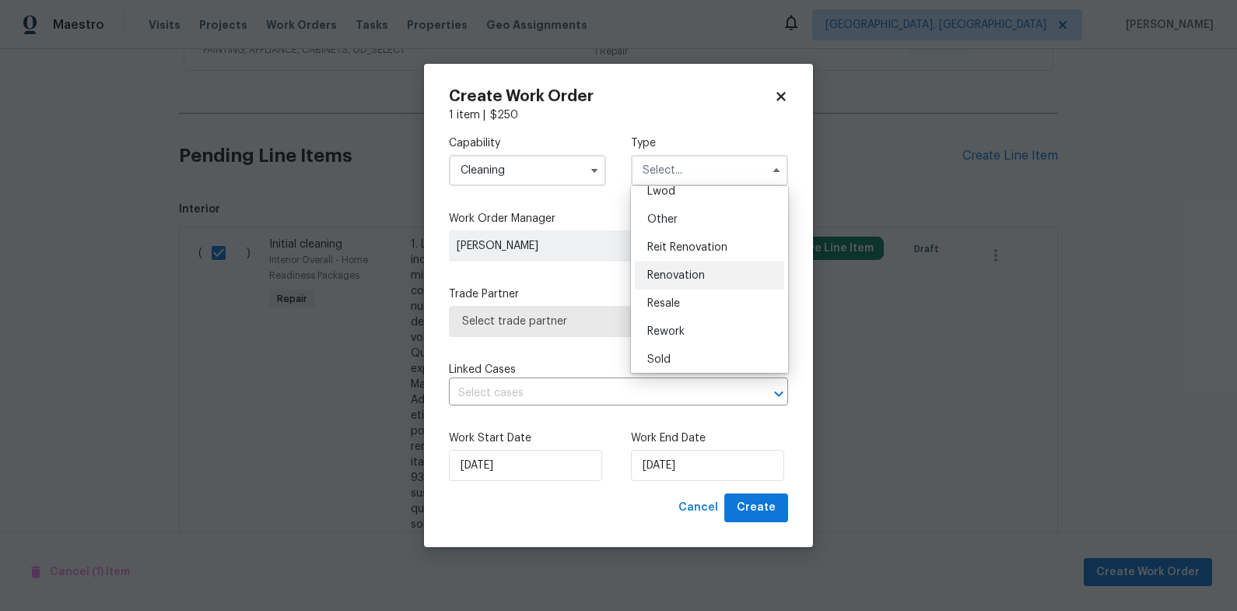
scroll to position [185, 0]
click at [719, 278] on div "Renovation" at bounding box center [709, 271] width 149 height 28
type input "Renovation"
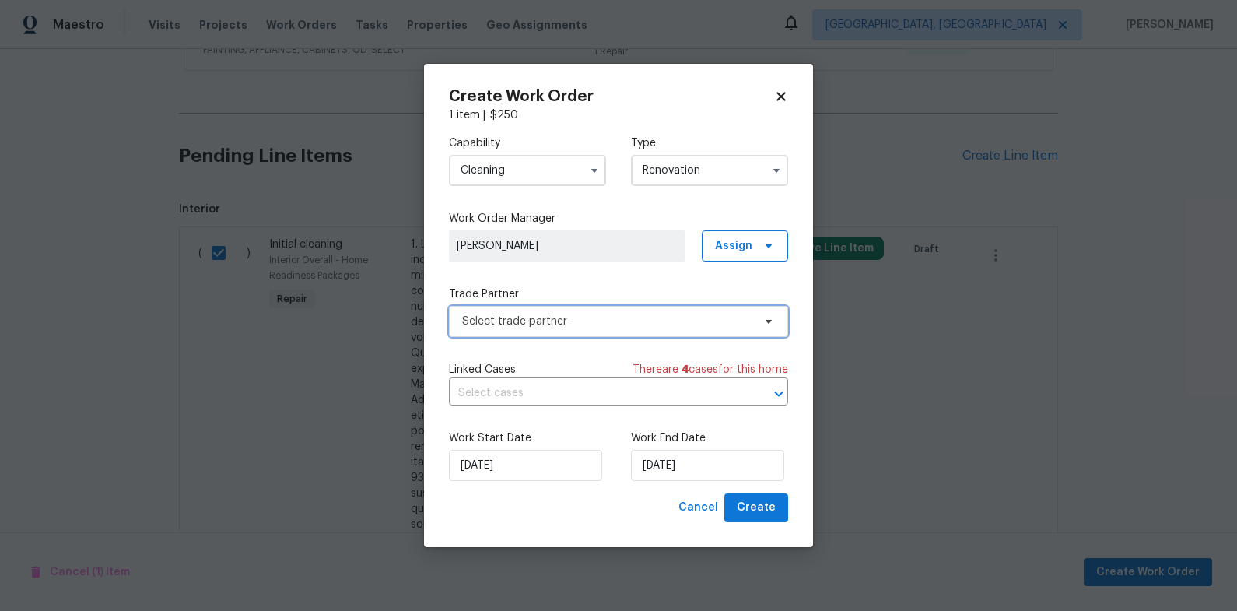
click at [586, 314] on span "Select trade partner" at bounding box center [607, 321] width 290 height 16
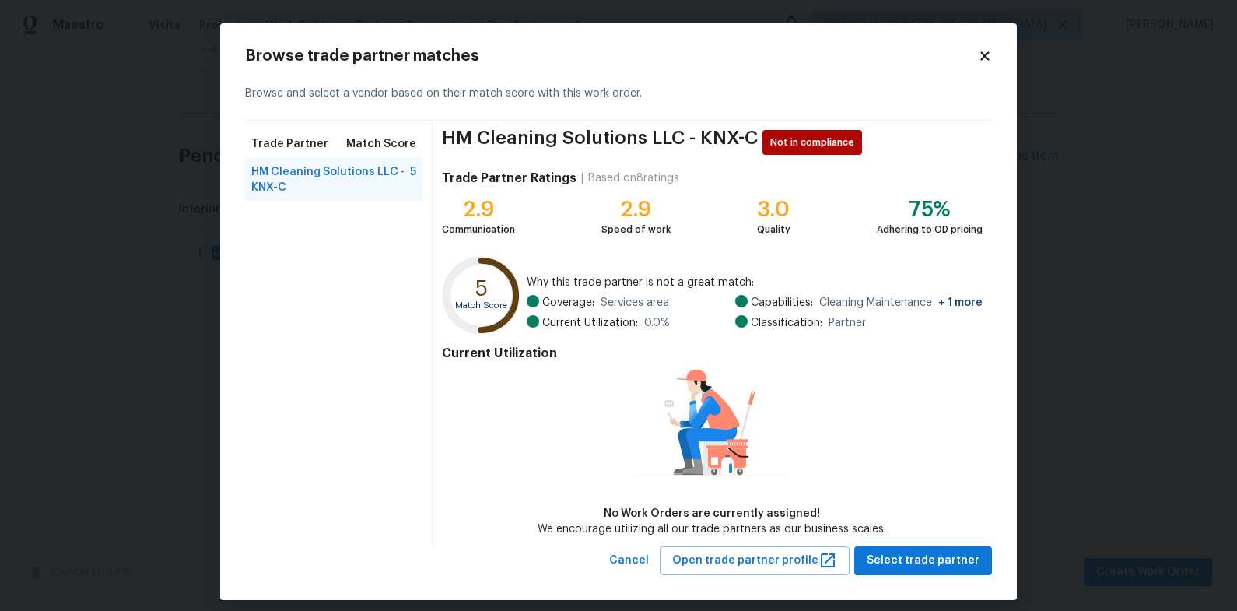
click at [980, 60] on icon at bounding box center [984, 55] width 9 height 9
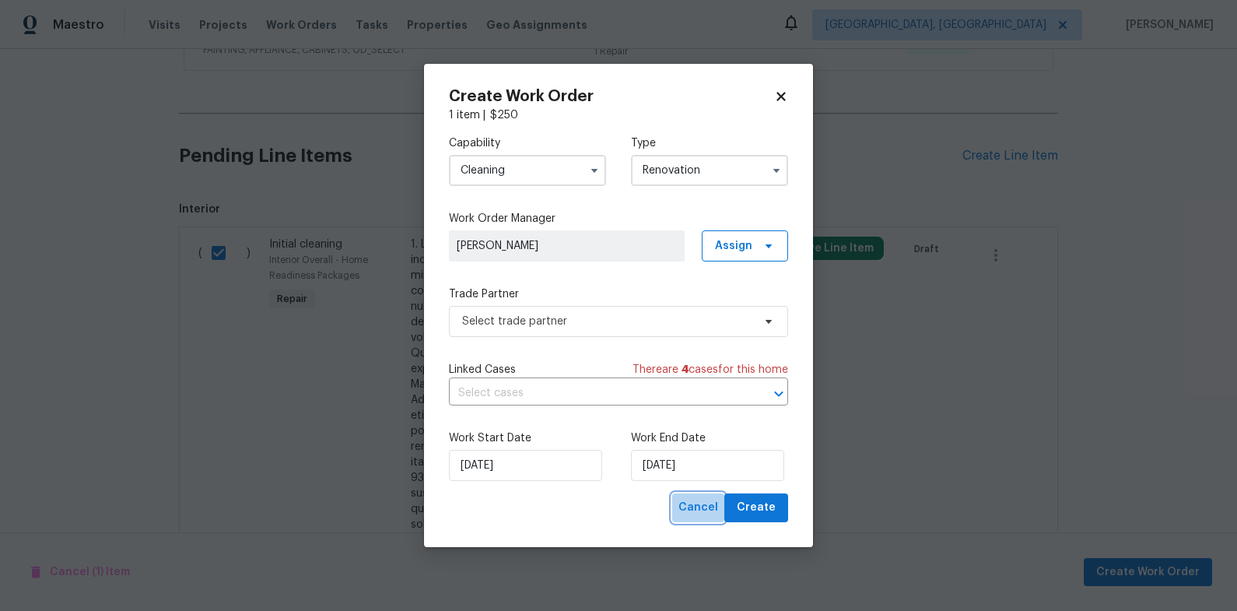
click at [714, 516] on span "Cancel" at bounding box center [698, 507] width 40 height 19
checkbox input "false"
